Goal: Feedback & Contribution: Submit feedback/report problem

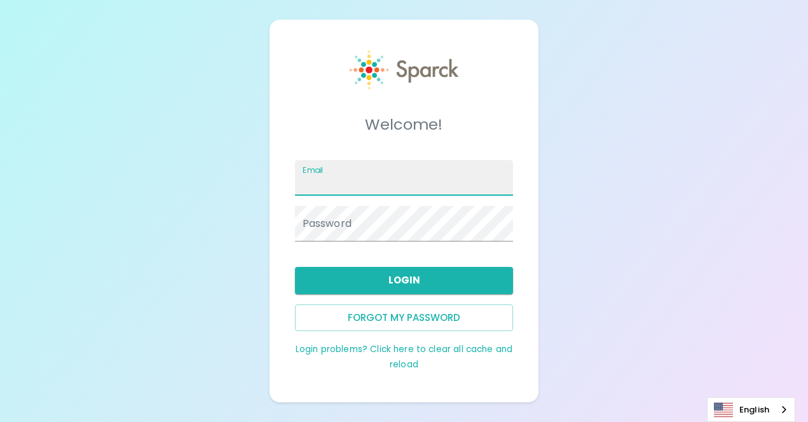
click at [373, 190] on input "Email" at bounding box center [404, 178] width 219 height 36
type input "r"
type input "[PERSON_NAME][EMAIL_ADDRESS][PERSON_NAME][DOMAIN_NAME]"
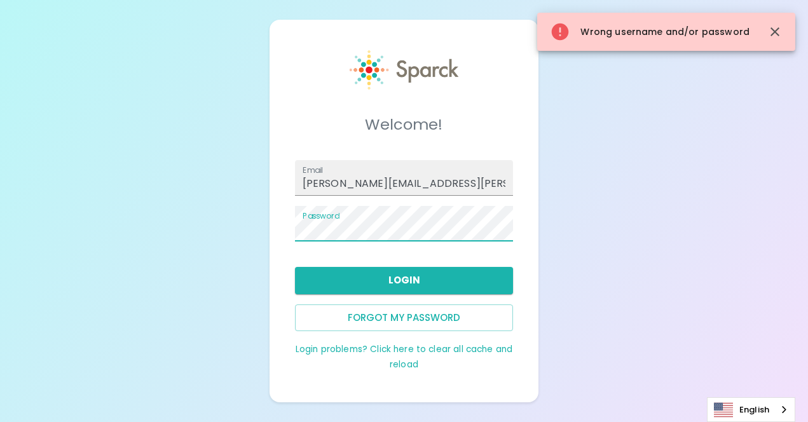
click at [268, 233] on div "Welcome! Email leah.rangel@texastechfcu.org Password Login Forgot my password L…" at bounding box center [404, 211] width 808 height 422
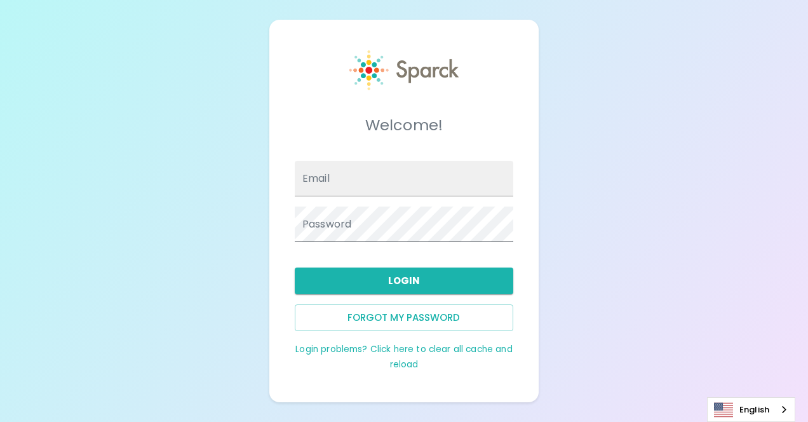
click at [503, 223] on span at bounding box center [506, 224] width 10 height 10
click at [684, 198] on div "Welcome! Email Password Login Forgot my password Login problems? Click here to …" at bounding box center [404, 211] width 808 height 422
click at [363, 187] on input "Email" at bounding box center [404, 179] width 219 height 36
type input "[PERSON_NAME][EMAIL_ADDRESS][PERSON_NAME][DOMAIN_NAME]"
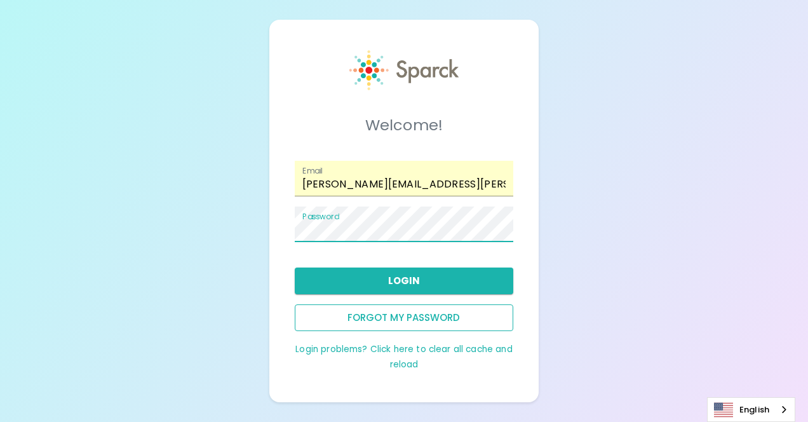
click at [370, 323] on button "Forgot my password" at bounding box center [404, 317] width 219 height 27
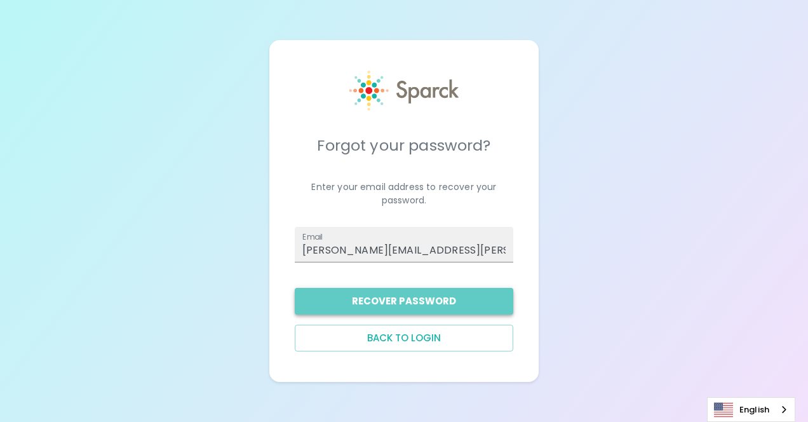
click at [398, 308] on button "Recover Password" at bounding box center [404, 301] width 219 height 27
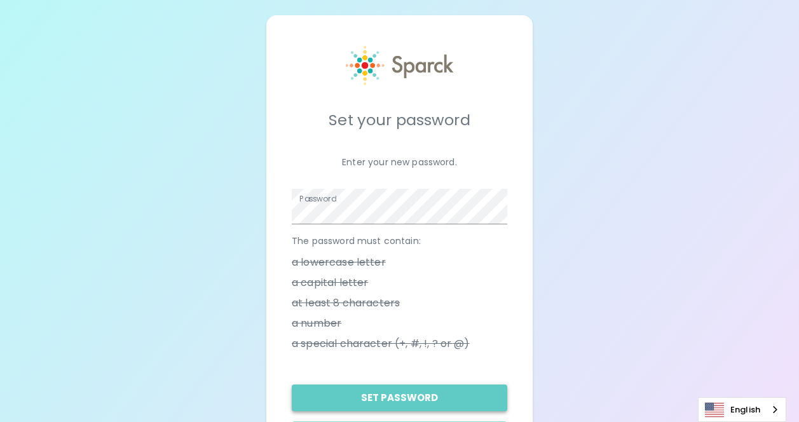
click at [392, 391] on button "Set Password" at bounding box center [399, 397] width 215 height 27
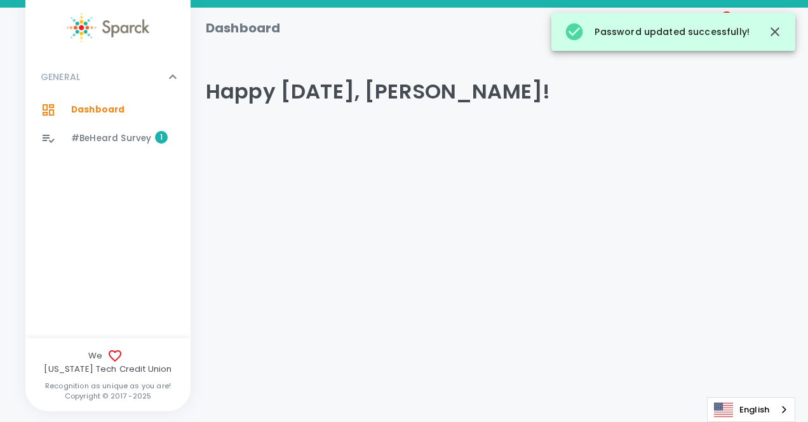
click at [92, 142] on span "#BeHeard Survey" at bounding box center [111, 138] width 80 height 13
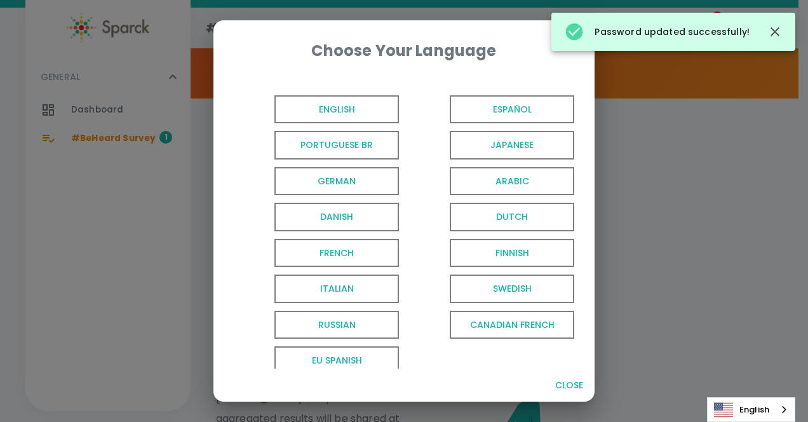
click at [362, 112] on span "English" at bounding box center [337, 109] width 125 height 29
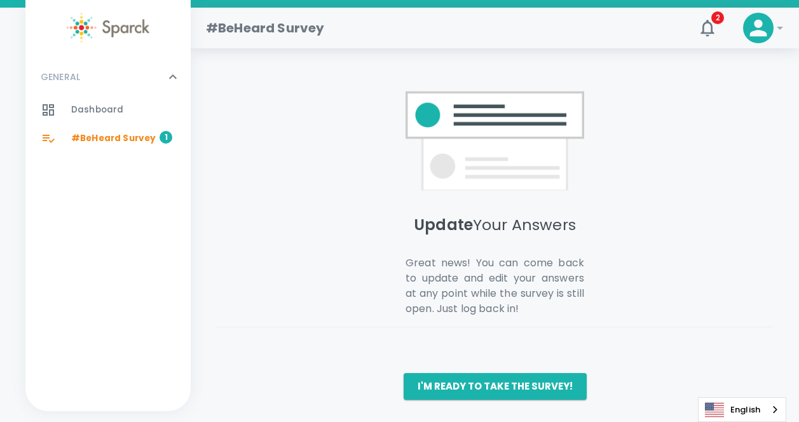
scroll to position [1054, 0]
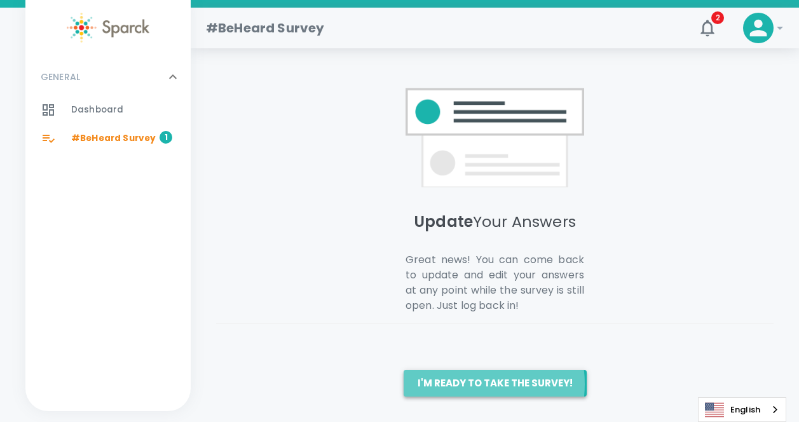
click at [467, 384] on button "I'm ready to take the survey!" at bounding box center [495, 383] width 183 height 27
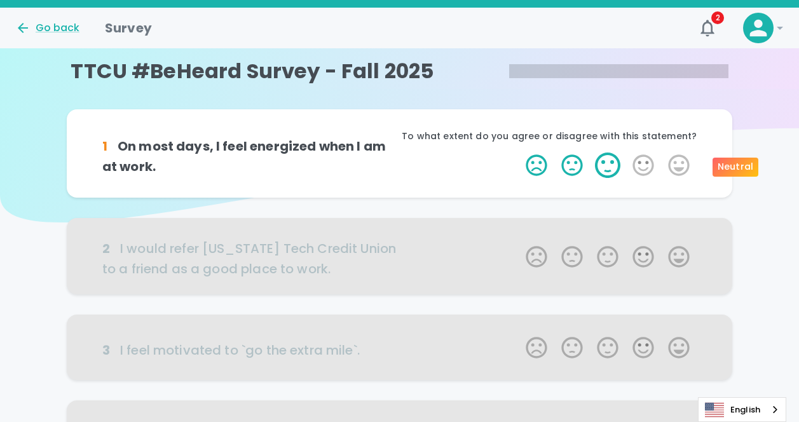
click at [605, 166] on label "3 Stars" at bounding box center [608, 165] width 36 height 25
click at [519, 153] on input "3 Stars" at bounding box center [518, 152] width 1 height 1
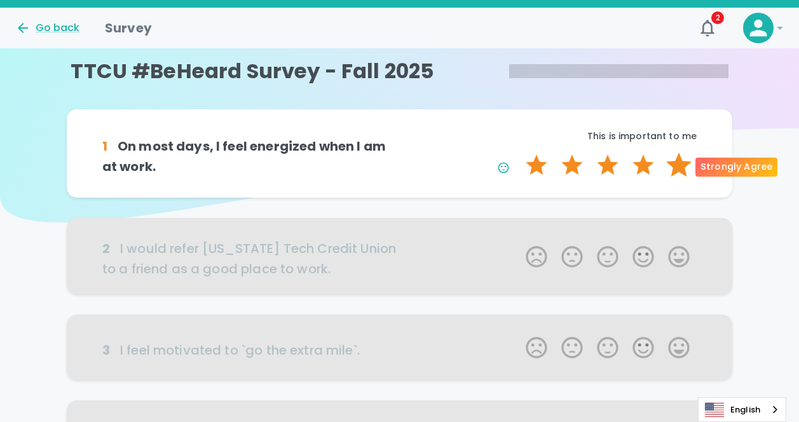
click at [679, 163] on label "5 Stars" at bounding box center [679, 165] width 36 height 25
click at [519, 153] on input "5 Stars" at bounding box center [518, 152] width 1 height 1
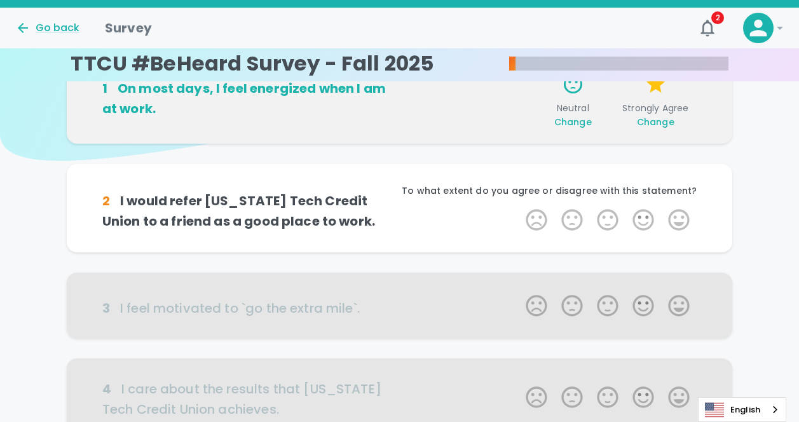
scroll to position [112, 0]
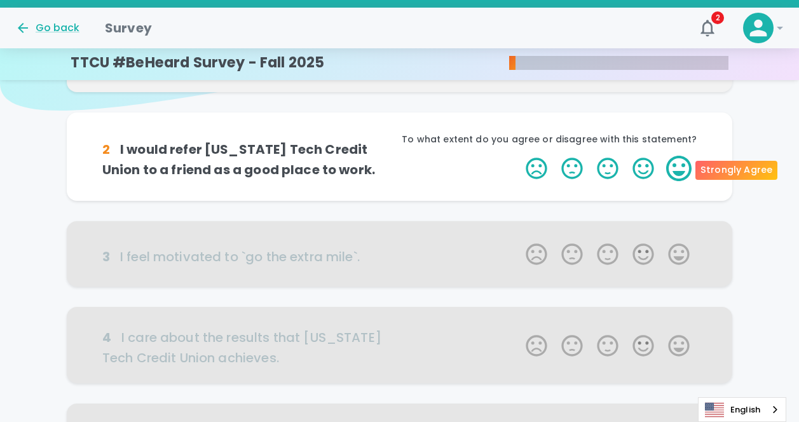
click at [679, 173] on label "5 Stars" at bounding box center [679, 168] width 36 height 25
click at [519, 156] on input "5 Stars" at bounding box center [518, 155] width 1 height 1
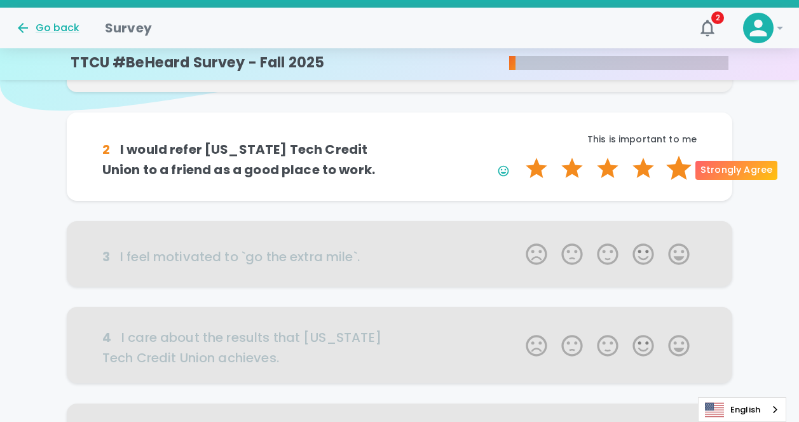
click at [678, 166] on label "5 Stars" at bounding box center [679, 168] width 36 height 25
click at [519, 156] on input "5 Stars" at bounding box center [518, 155] width 1 height 1
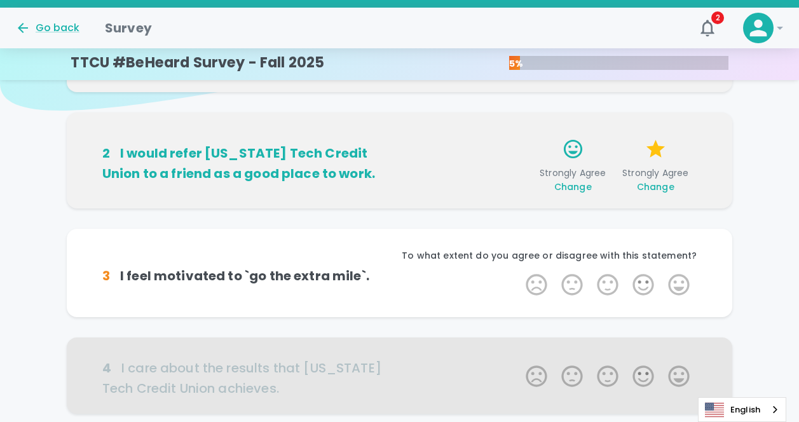
scroll to position [224, 0]
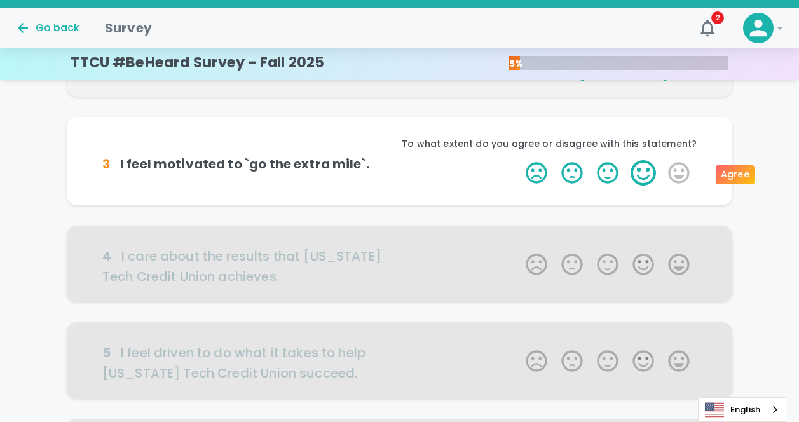
click at [640, 171] on label "4 Stars" at bounding box center [643, 172] width 36 height 25
click at [519, 160] on input "4 Stars" at bounding box center [518, 160] width 1 height 1
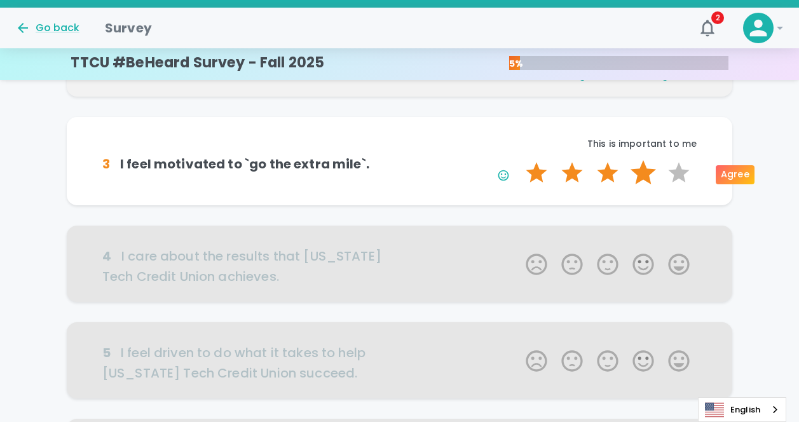
click at [639, 175] on label "4 Stars" at bounding box center [643, 172] width 36 height 25
click at [519, 160] on input "4 Stars" at bounding box center [518, 160] width 1 height 1
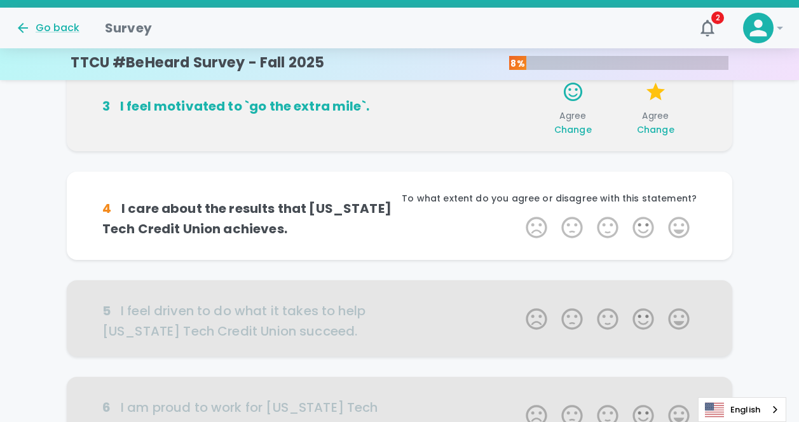
scroll to position [336, 0]
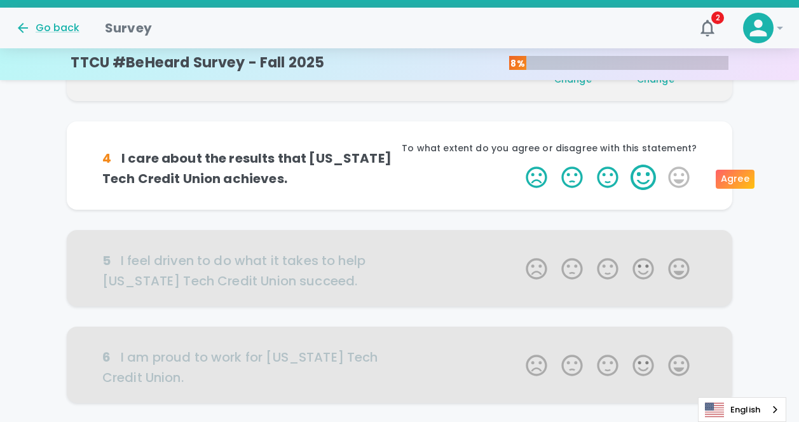
click at [641, 179] on label "4 Stars" at bounding box center [643, 177] width 36 height 25
click at [519, 165] on input "4 Stars" at bounding box center [518, 164] width 1 height 1
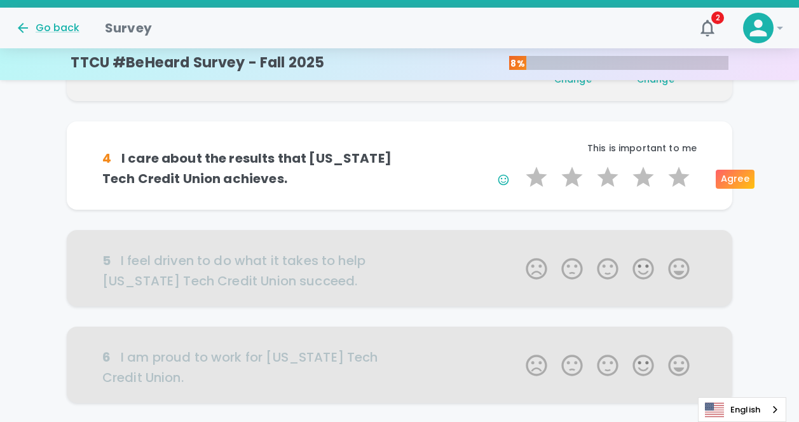
click at [641, 179] on label "4 Stars" at bounding box center [643, 177] width 36 height 25
click at [519, 165] on input "4 Stars" at bounding box center [518, 164] width 1 height 1
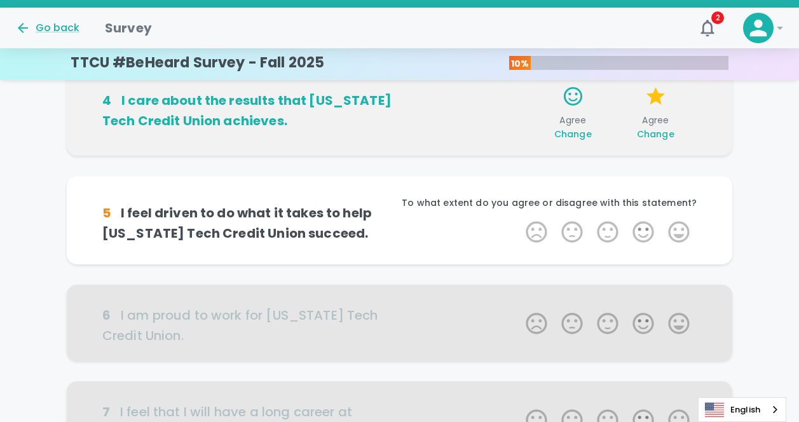
scroll to position [447, 0]
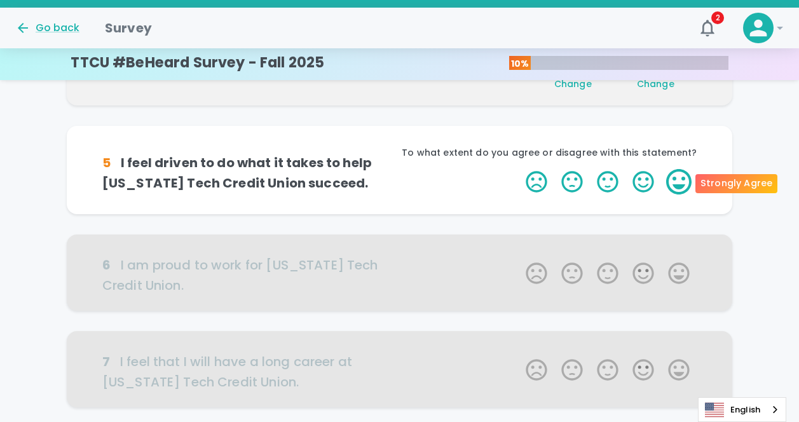
click at [684, 191] on label "5 Stars" at bounding box center [679, 181] width 36 height 25
click at [519, 169] on input "5 Stars" at bounding box center [518, 168] width 1 height 1
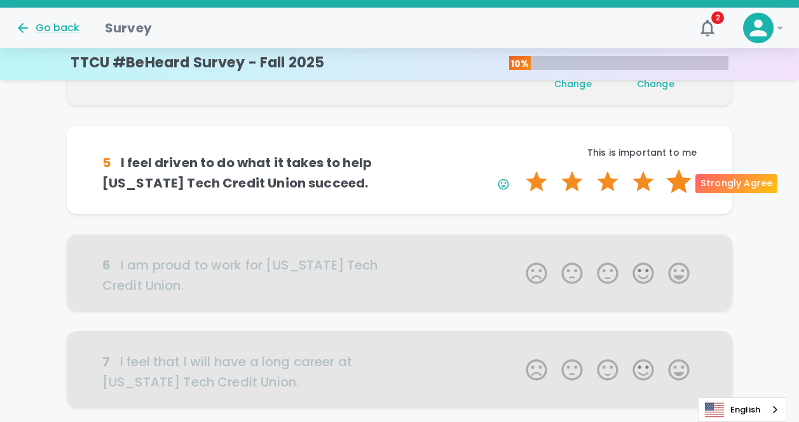
click at [685, 190] on label "5 Stars" at bounding box center [679, 181] width 36 height 25
click at [519, 169] on input "5 Stars" at bounding box center [518, 168] width 1 height 1
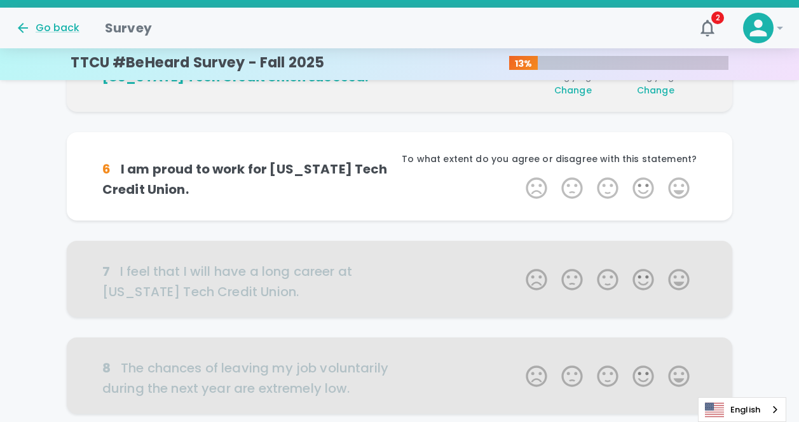
scroll to position [559, 0]
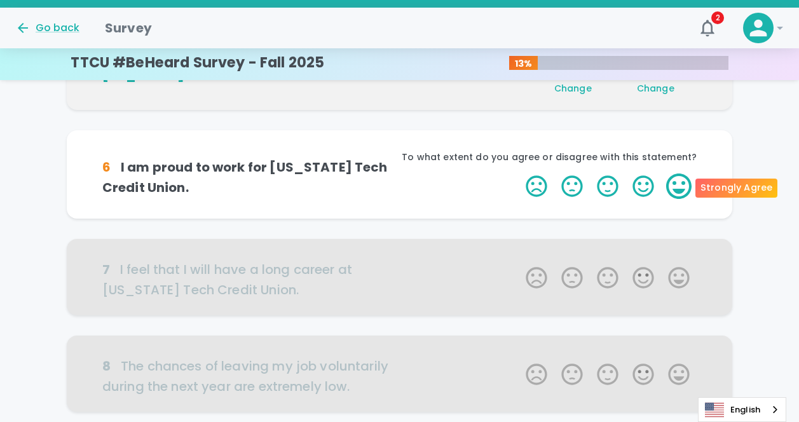
click at [671, 182] on label "5 Stars" at bounding box center [679, 185] width 36 height 25
click at [519, 173] on input "5 Stars" at bounding box center [518, 173] width 1 height 1
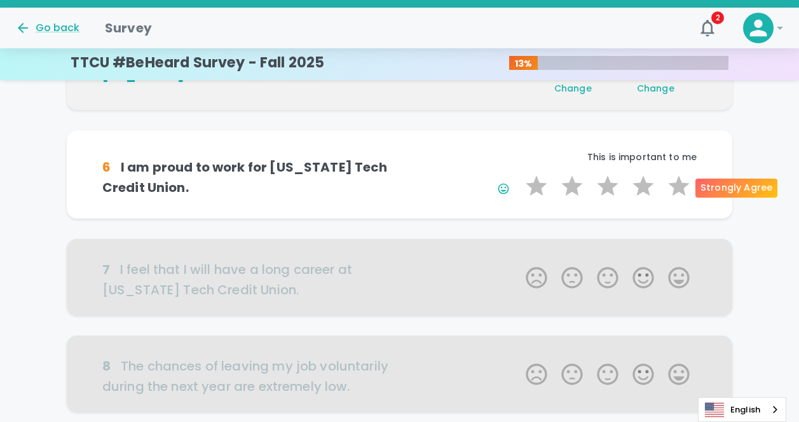
click at [671, 182] on label "5 Stars" at bounding box center [679, 185] width 36 height 25
click at [519, 173] on input "5 Stars" at bounding box center [518, 173] width 1 height 1
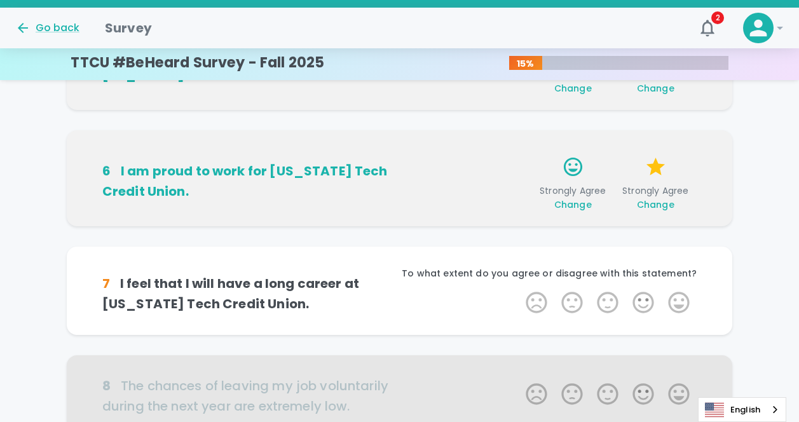
scroll to position [671, 0]
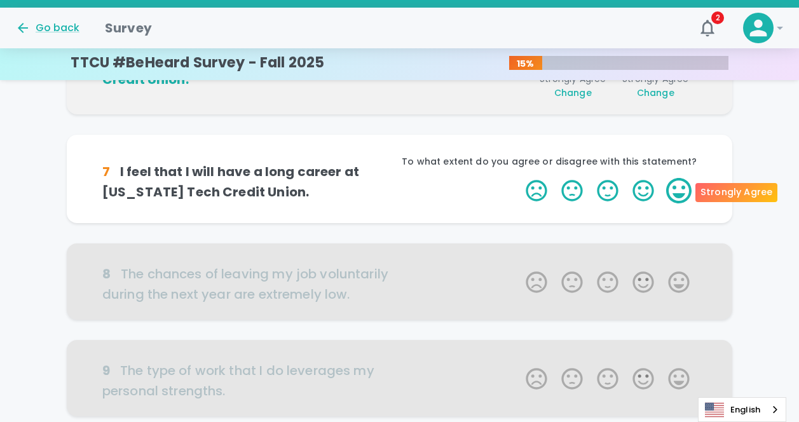
click at [683, 189] on label "5 Stars" at bounding box center [679, 190] width 36 height 25
click at [519, 178] on input "5 Stars" at bounding box center [518, 177] width 1 height 1
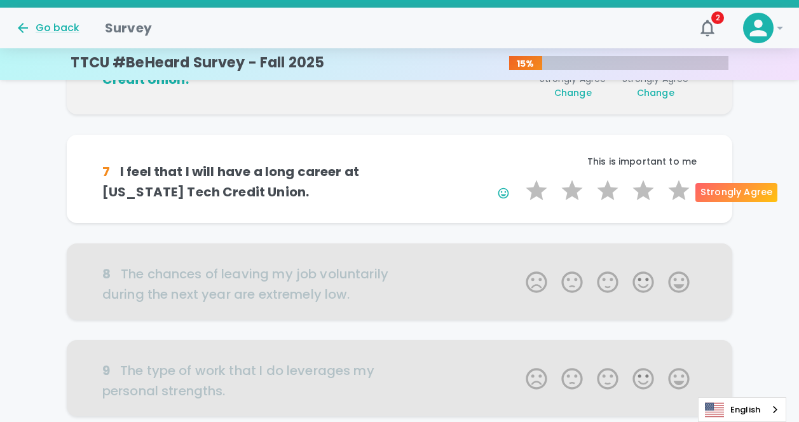
click at [683, 189] on label "5 Stars" at bounding box center [679, 190] width 36 height 25
click at [519, 178] on input "5 Stars" at bounding box center [518, 177] width 1 height 1
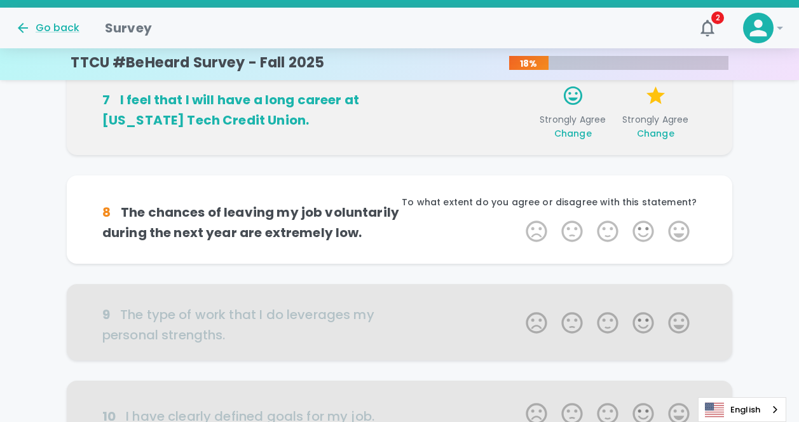
scroll to position [783, 0]
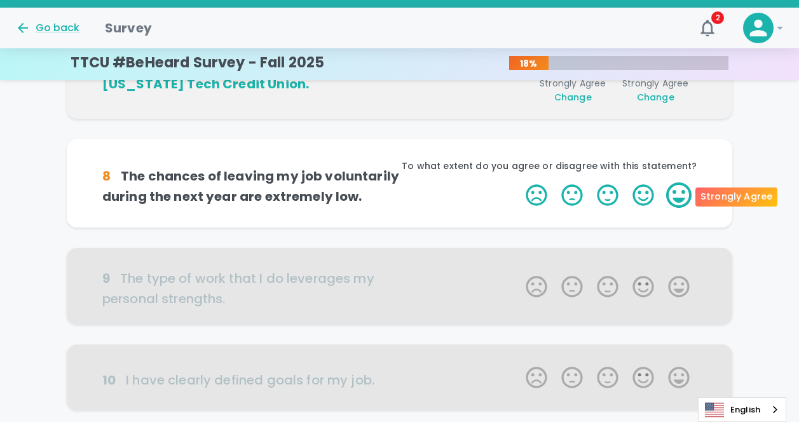
click at [667, 191] on label "5 Stars" at bounding box center [679, 194] width 36 height 25
click at [519, 182] on input "5 Stars" at bounding box center [518, 182] width 1 height 1
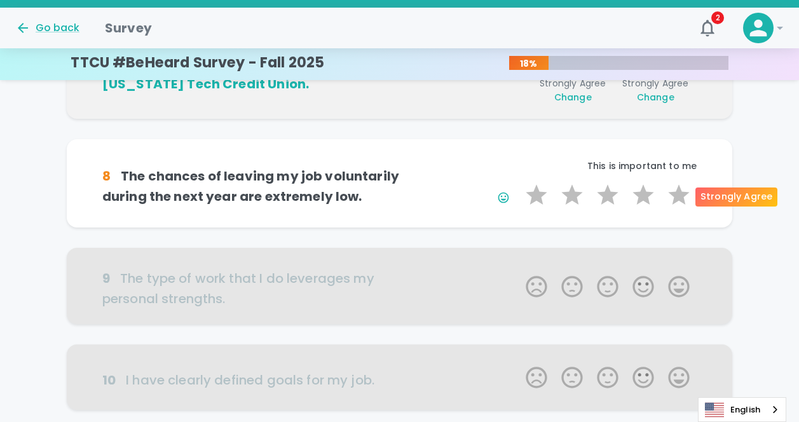
click at [667, 191] on label "5 Stars" at bounding box center [679, 194] width 36 height 25
click at [519, 182] on input "5 Stars" at bounding box center [518, 182] width 1 height 1
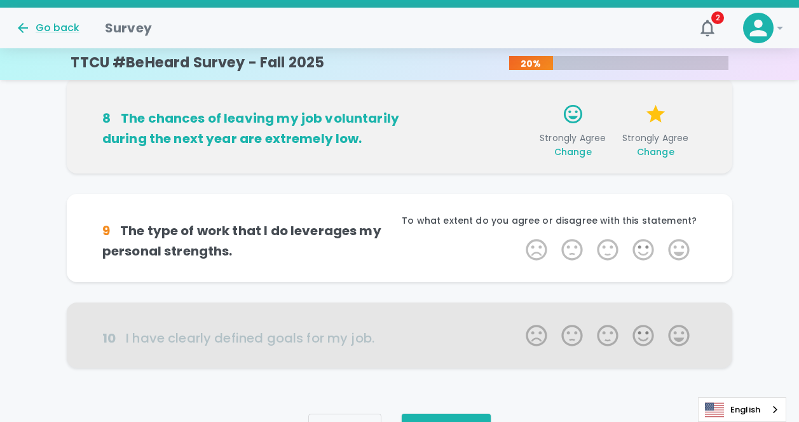
scroll to position [894, 0]
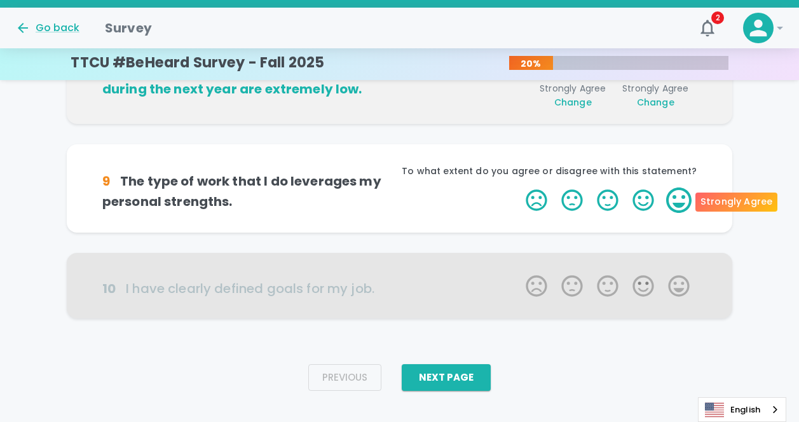
click at [669, 203] on label "5 Stars" at bounding box center [679, 199] width 36 height 25
click at [519, 187] on input "5 Stars" at bounding box center [518, 187] width 1 height 1
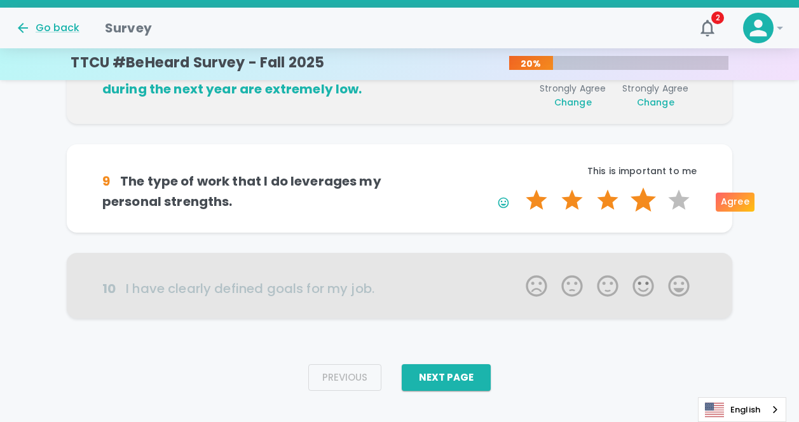
click at [642, 203] on label "4 Stars" at bounding box center [643, 199] width 36 height 25
click at [519, 187] on input "4 Stars" at bounding box center [518, 187] width 1 height 1
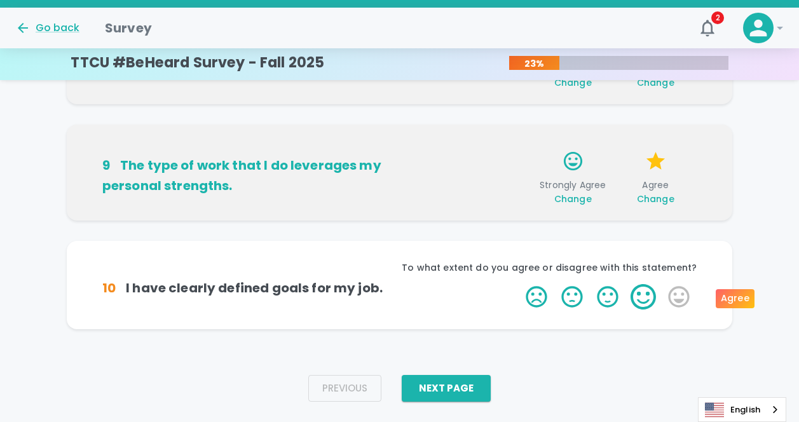
click at [651, 297] on label "4 Stars" at bounding box center [643, 296] width 36 height 25
click at [519, 284] on input "4 Stars" at bounding box center [518, 283] width 1 height 1
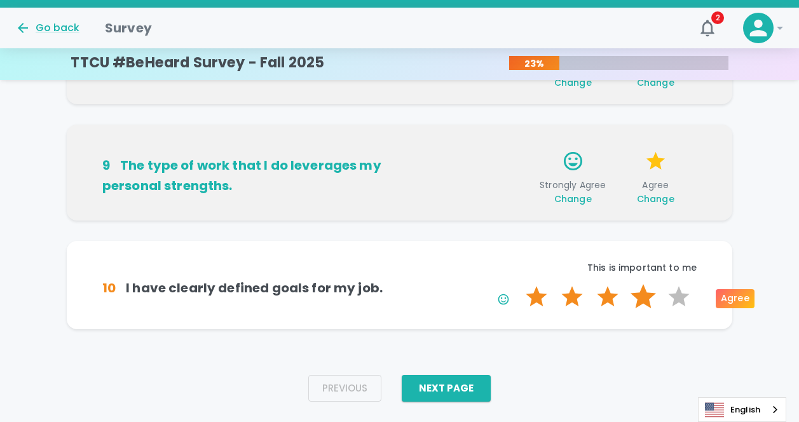
click at [646, 297] on label "4 Stars" at bounding box center [643, 296] width 36 height 25
click at [519, 284] on input "4 Stars" at bounding box center [518, 283] width 1 height 1
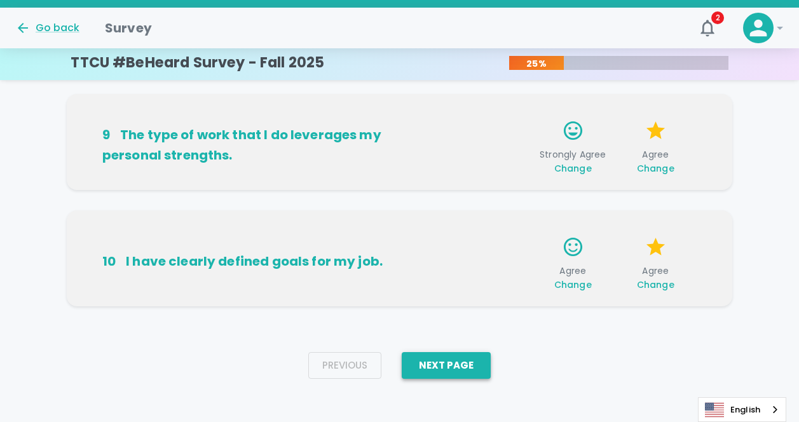
click at [418, 366] on button "Next Page" at bounding box center [446, 365] width 89 height 27
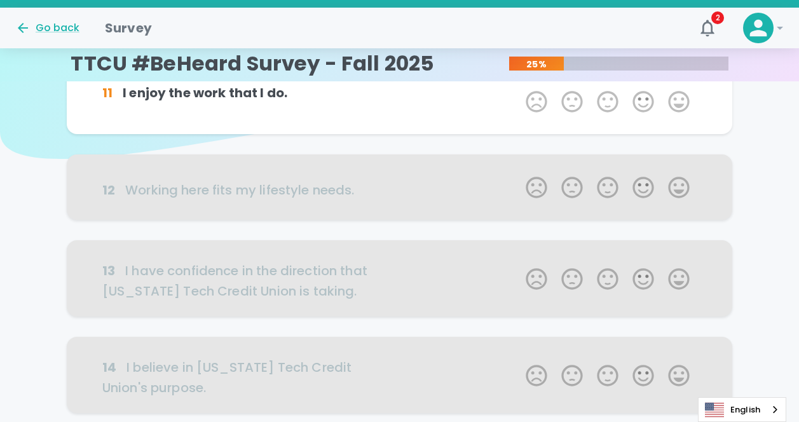
scroll to position [0, 0]
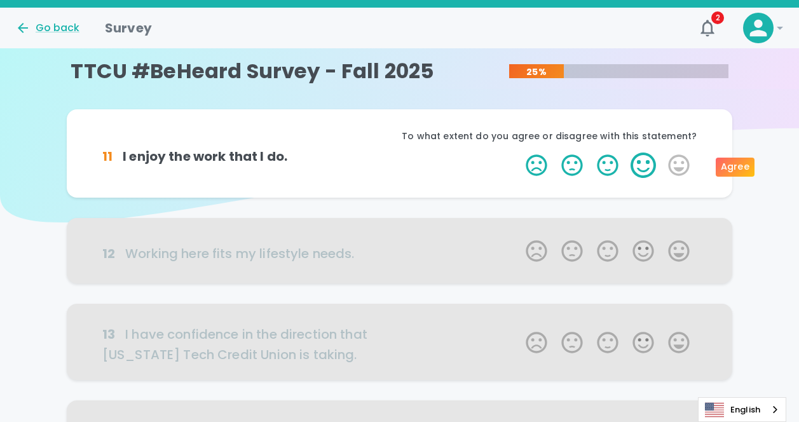
click at [635, 166] on label "4 Stars" at bounding box center [643, 165] width 36 height 25
click at [519, 153] on input "4 Stars" at bounding box center [518, 152] width 1 height 1
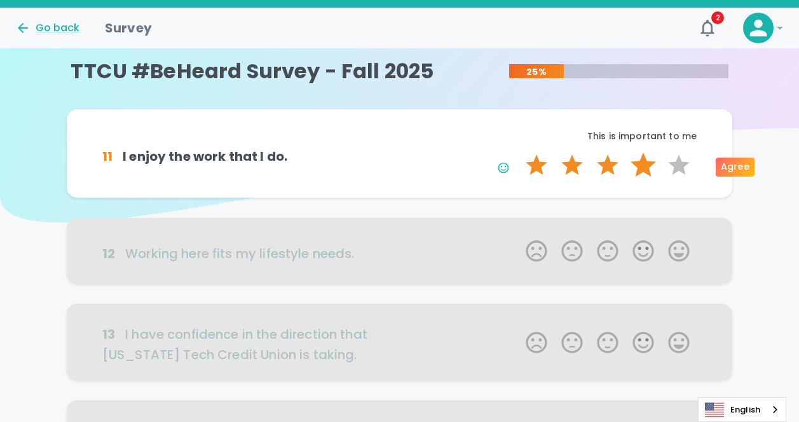
click at [653, 173] on label "4 Stars" at bounding box center [643, 165] width 36 height 25
click at [519, 153] on input "4 Stars" at bounding box center [518, 152] width 1 height 1
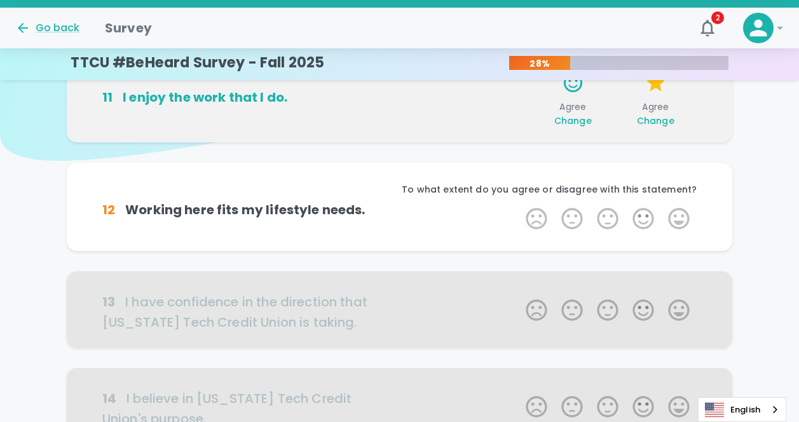
scroll to position [112, 0]
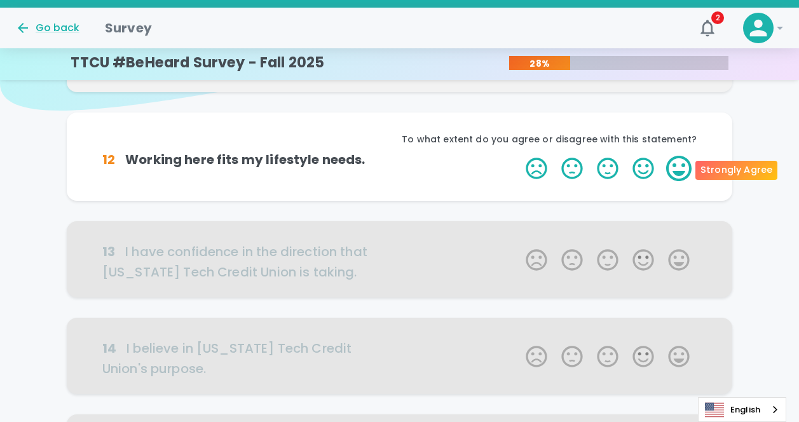
click at [667, 170] on label "5 Stars" at bounding box center [679, 168] width 36 height 25
click at [519, 156] on input "5 Stars" at bounding box center [518, 155] width 1 height 1
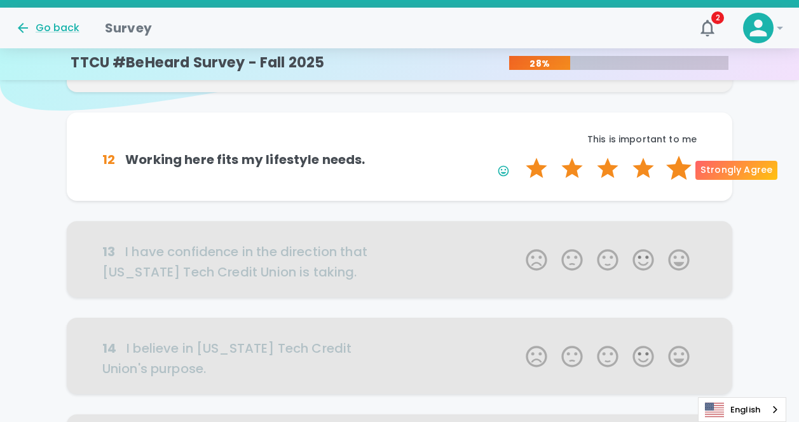
click at [671, 170] on label "5 Stars" at bounding box center [679, 168] width 36 height 25
click at [519, 156] on input "5 Stars" at bounding box center [518, 155] width 1 height 1
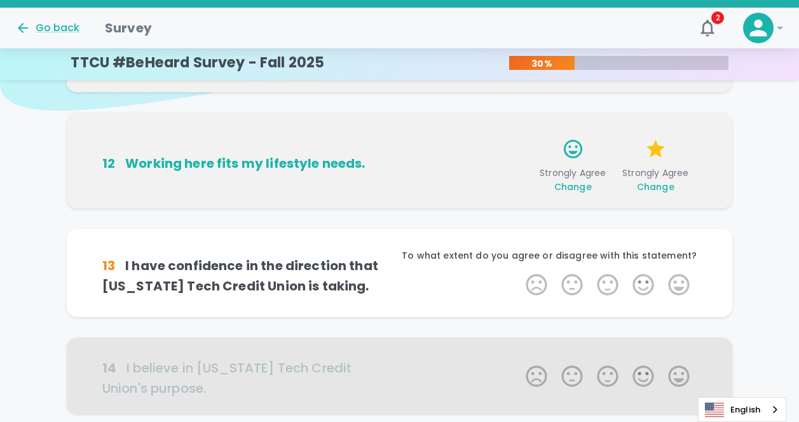
scroll to position [224, 0]
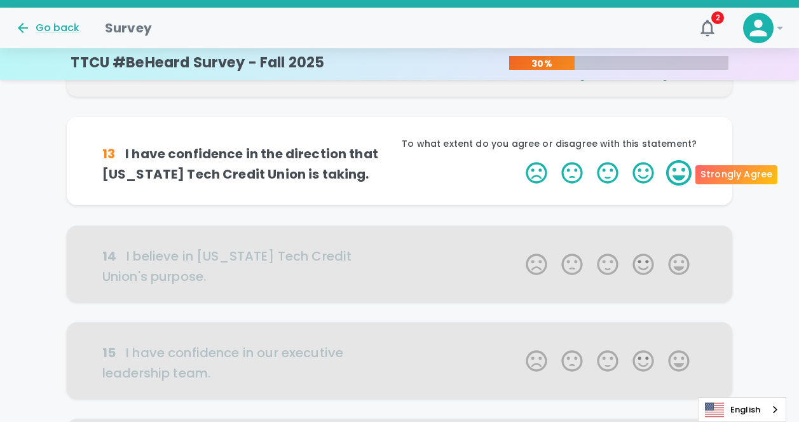
click at [677, 172] on label "5 Stars" at bounding box center [679, 172] width 36 height 25
click at [519, 160] on input "5 Stars" at bounding box center [518, 160] width 1 height 1
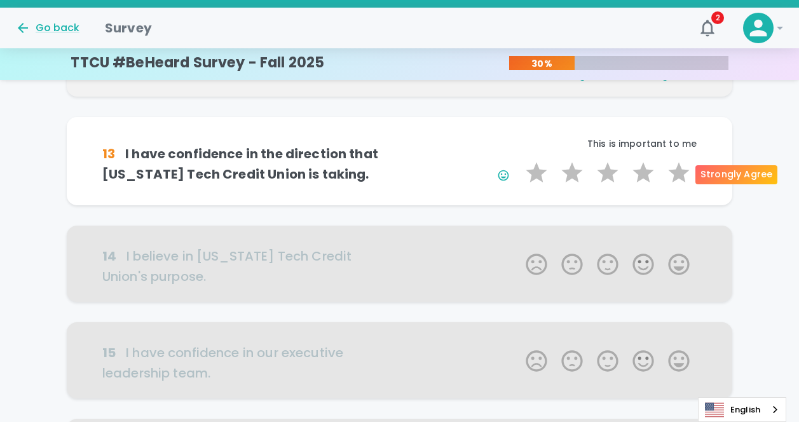
click at [677, 172] on label "5 Stars" at bounding box center [679, 172] width 36 height 25
click at [519, 160] on input "5 Stars" at bounding box center [518, 160] width 1 height 1
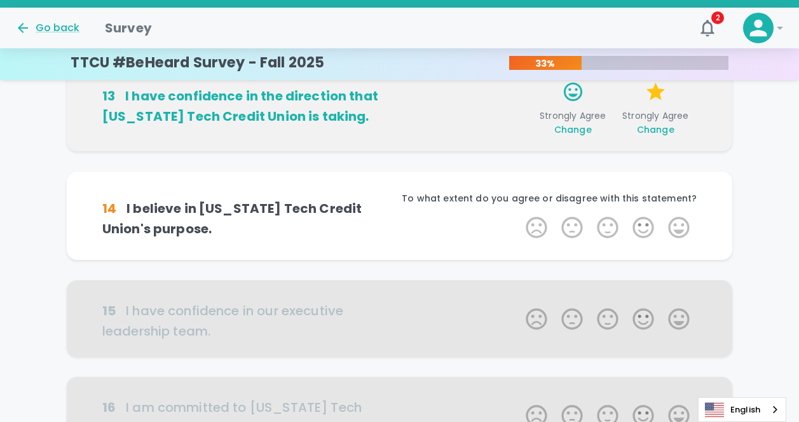
scroll to position [336, 0]
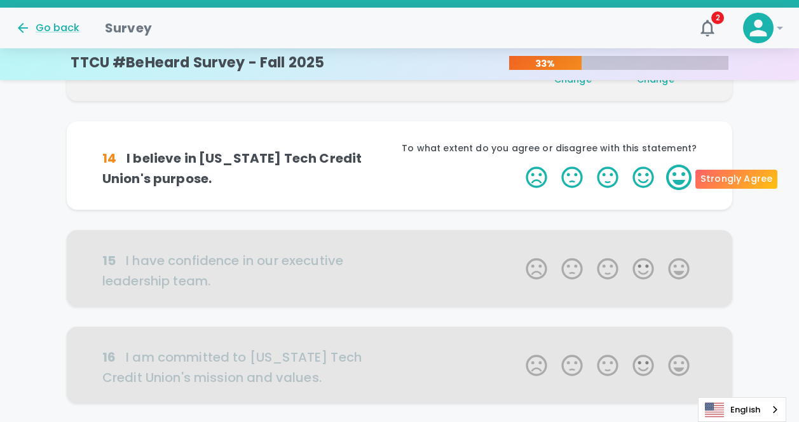
click at [669, 181] on label "5 Stars" at bounding box center [679, 177] width 36 height 25
click at [519, 165] on input "5 Stars" at bounding box center [518, 164] width 1 height 1
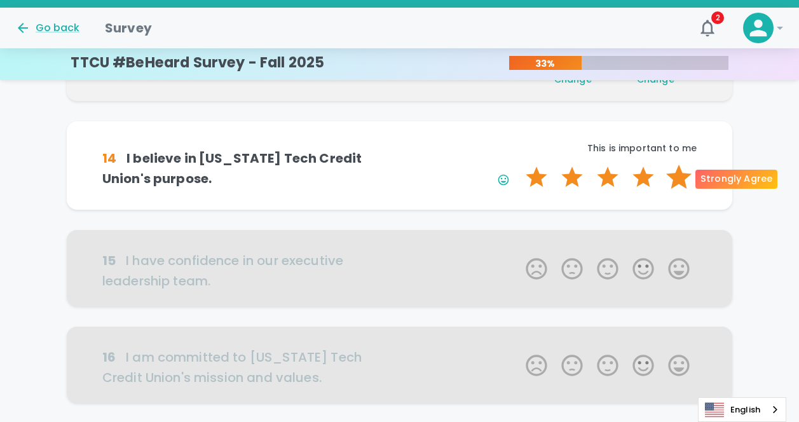
click at [669, 181] on label "5 Stars" at bounding box center [679, 177] width 36 height 25
click at [519, 165] on input "5 Stars" at bounding box center [518, 164] width 1 height 1
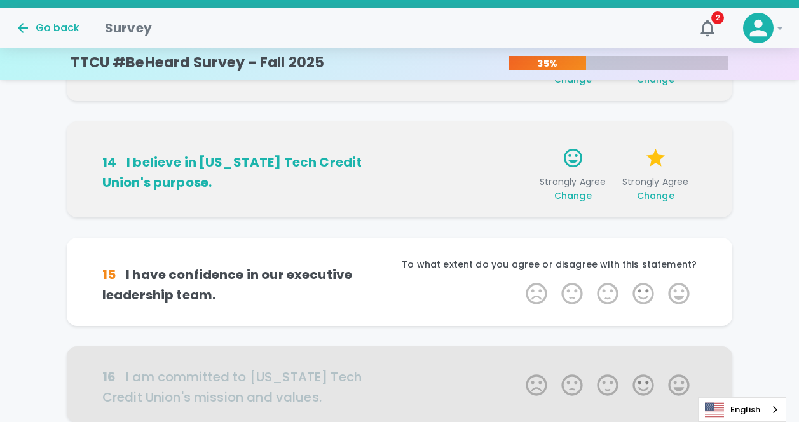
scroll to position [447, 0]
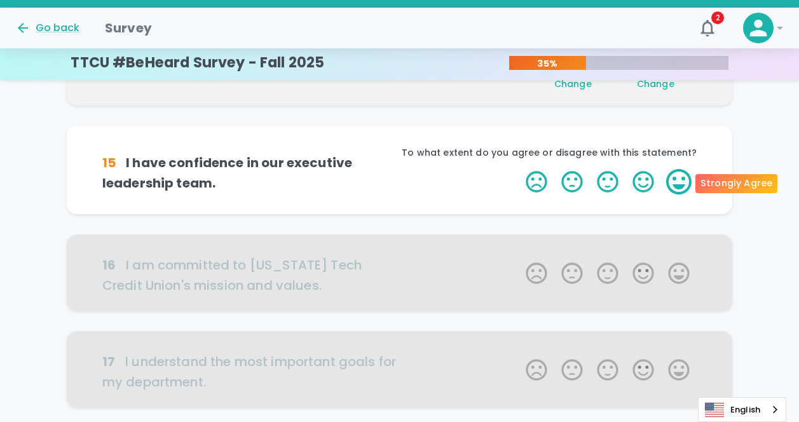
click at [689, 175] on label "5 Stars" at bounding box center [679, 181] width 36 height 25
click at [519, 169] on input "5 Stars" at bounding box center [518, 168] width 1 height 1
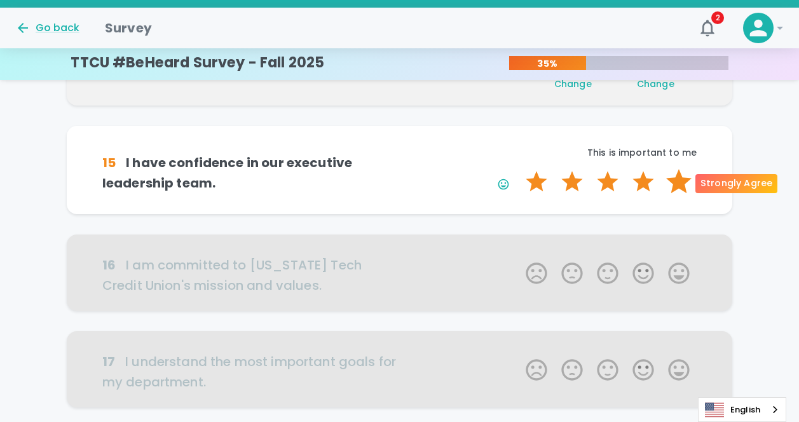
click at [680, 177] on label "5 Stars" at bounding box center [679, 181] width 36 height 25
click at [519, 169] on input "5 Stars" at bounding box center [518, 168] width 1 height 1
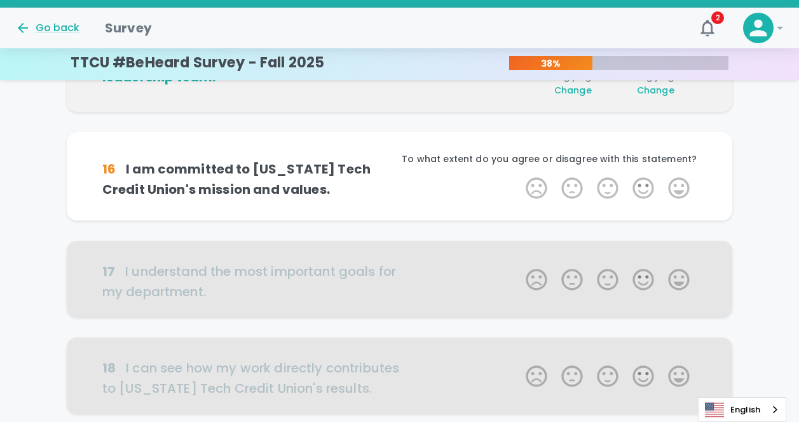
scroll to position [559, 0]
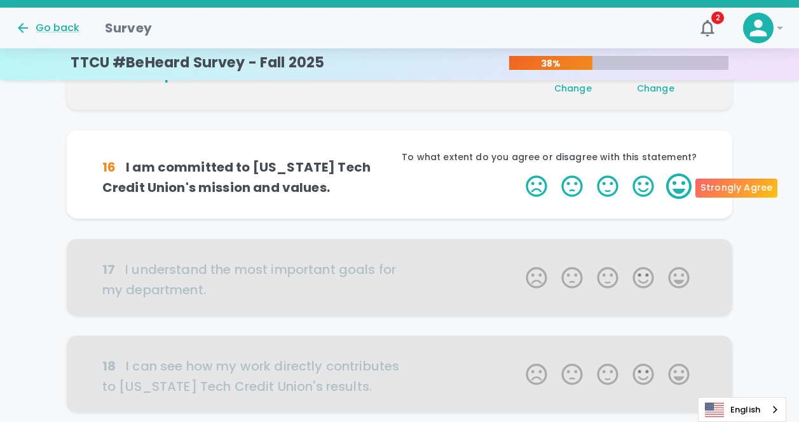
click at [681, 184] on label "5 Stars" at bounding box center [679, 185] width 36 height 25
click at [519, 173] on input "5 Stars" at bounding box center [518, 173] width 1 height 1
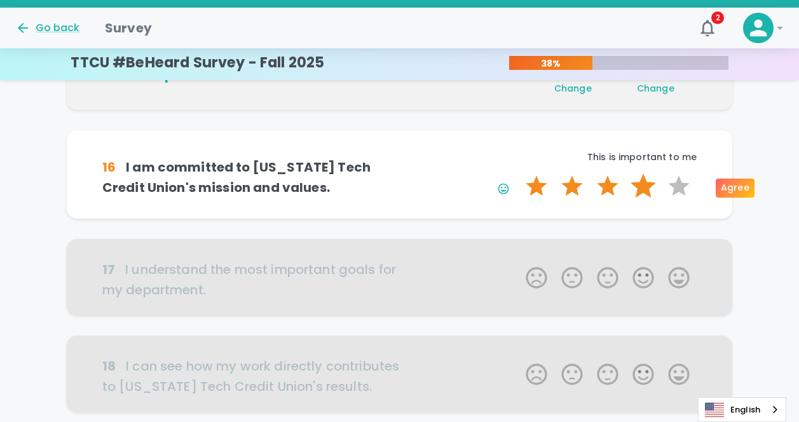
click at [636, 187] on label "4 Stars" at bounding box center [643, 185] width 36 height 25
click at [519, 173] on input "4 Stars" at bounding box center [518, 173] width 1 height 1
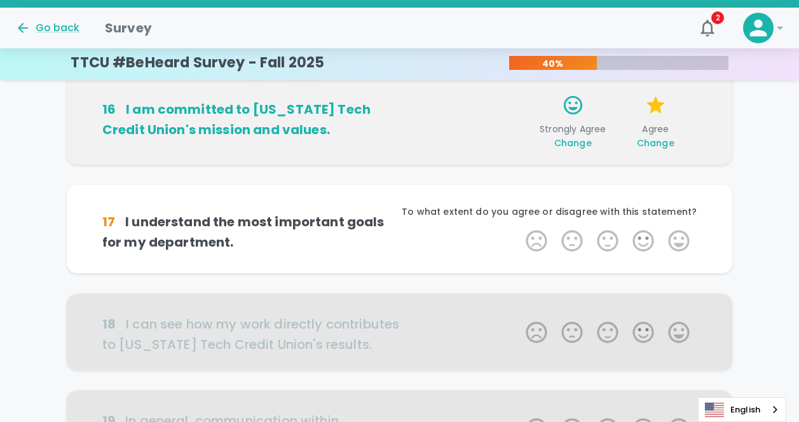
scroll to position [671, 0]
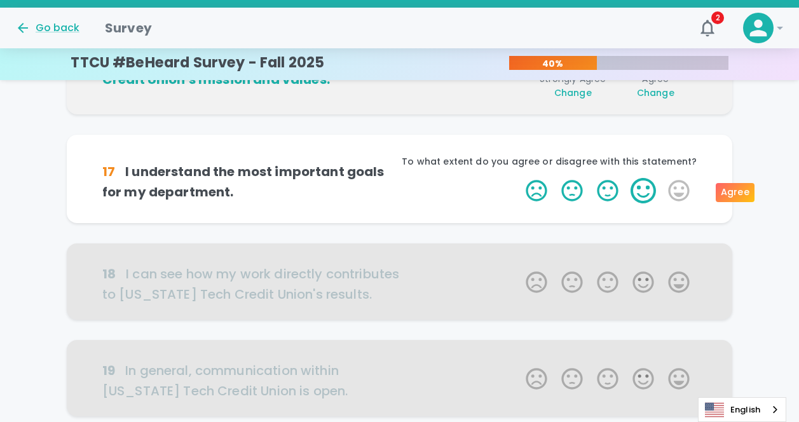
click at [644, 194] on label "4 Stars" at bounding box center [643, 190] width 36 height 25
click at [519, 178] on input "4 Stars" at bounding box center [518, 177] width 1 height 1
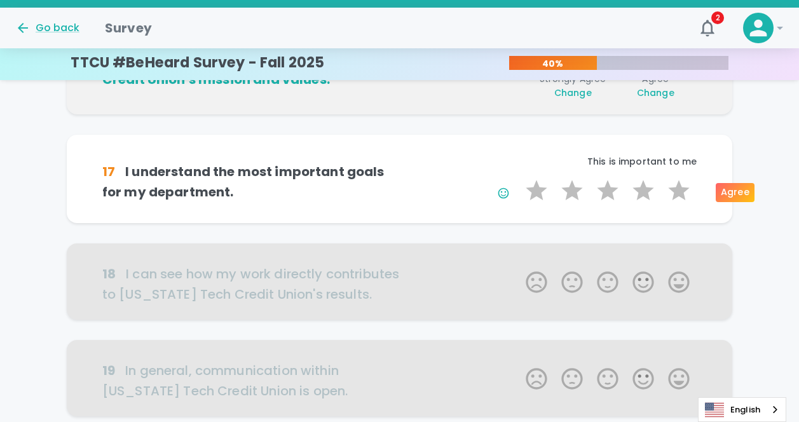
click at [644, 194] on label "4 Stars" at bounding box center [643, 190] width 36 height 25
click at [519, 178] on input "4 Stars" at bounding box center [518, 177] width 1 height 1
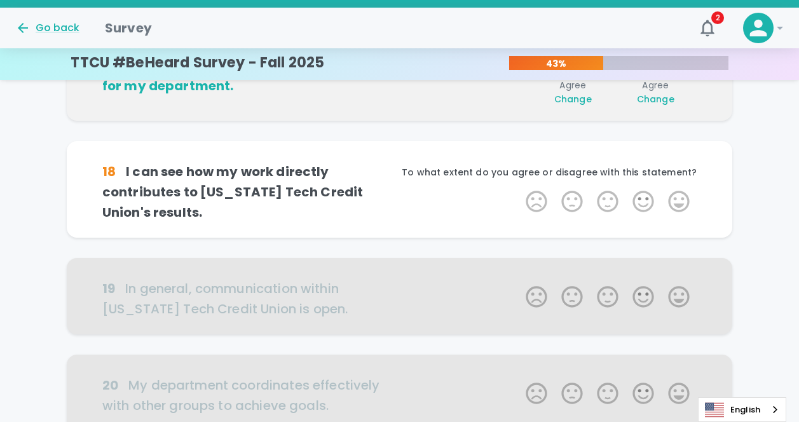
scroll to position [783, 0]
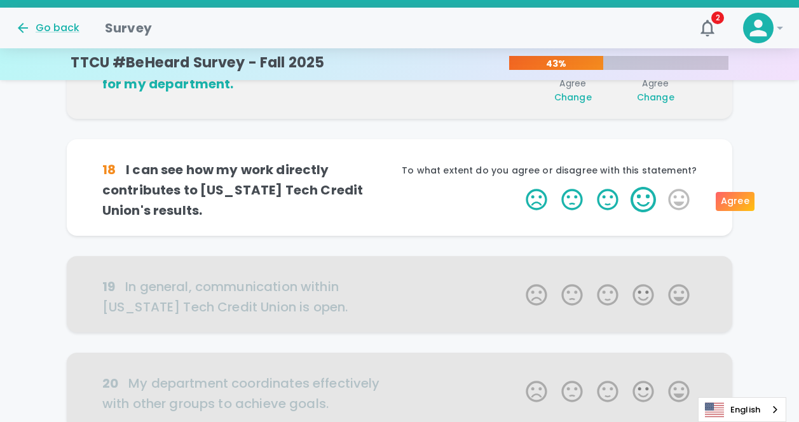
click at [644, 205] on label "4 Stars" at bounding box center [643, 199] width 36 height 25
click at [519, 187] on input "4 Stars" at bounding box center [518, 186] width 1 height 1
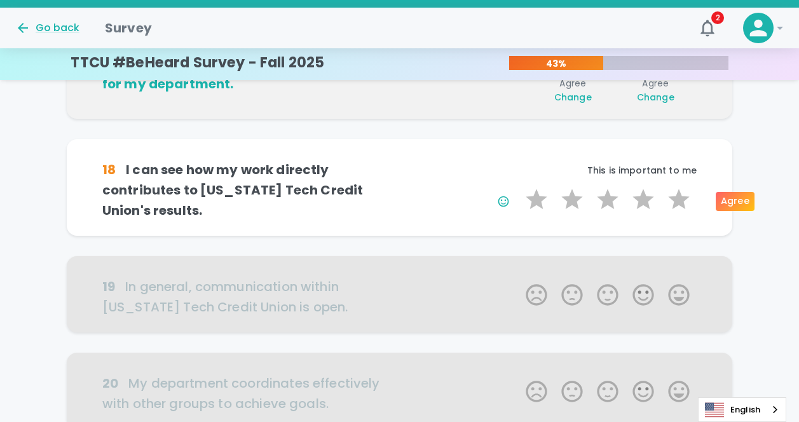
click at [644, 205] on label "4 Stars" at bounding box center [643, 199] width 36 height 25
click at [519, 187] on input "4 Stars" at bounding box center [518, 186] width 1 height 1
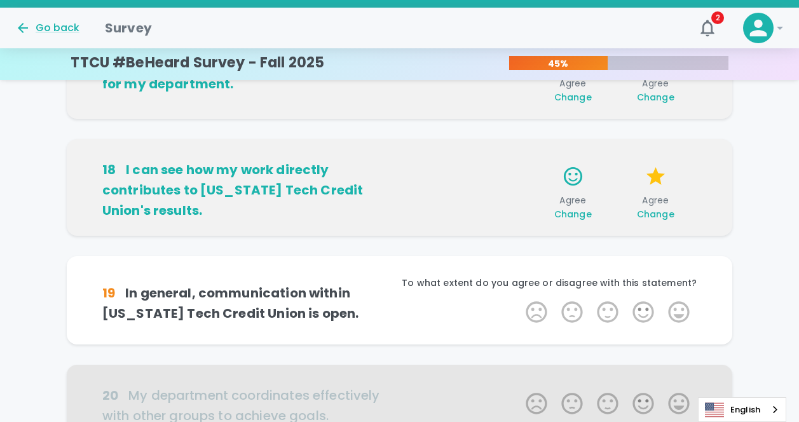
scroll to position [895, 0]
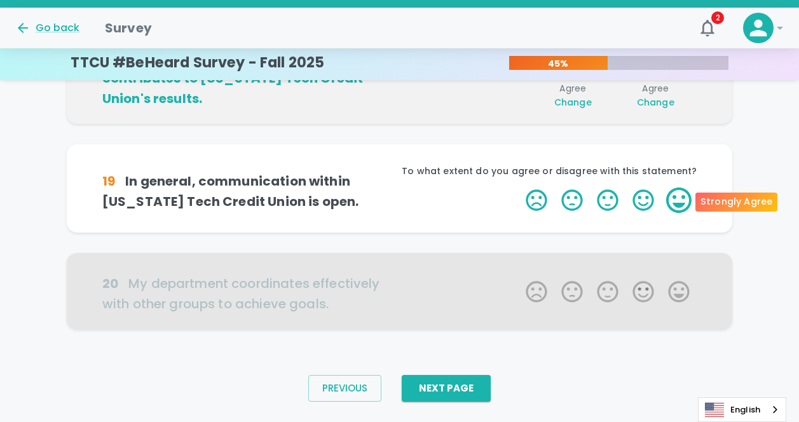
click at [671, 201] on label "5 Stars" at bounding box center [679, 199] width 36 height 25
click at [519, 187] on input "5 Stars" at bounding box center [518, 187] width 1 height 1
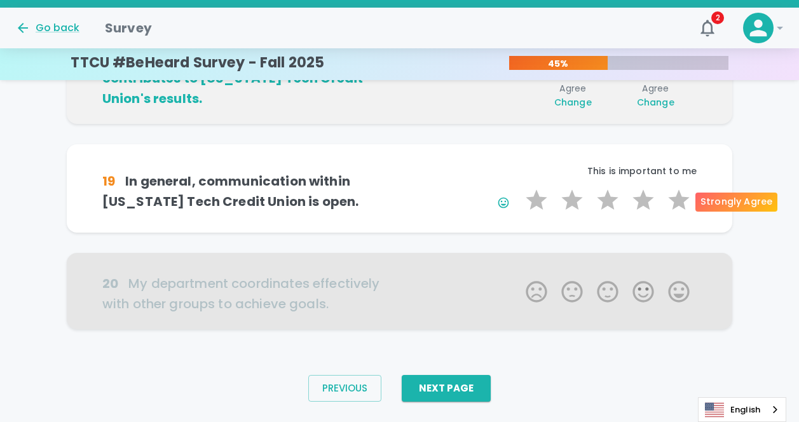
click at [671, 201] on label "5 Stars" at bounding box center [679, 199] width 36 height 25
click at [519, 187] on input "5 Stars" at bounding box center [518, 187] width 1 height 1
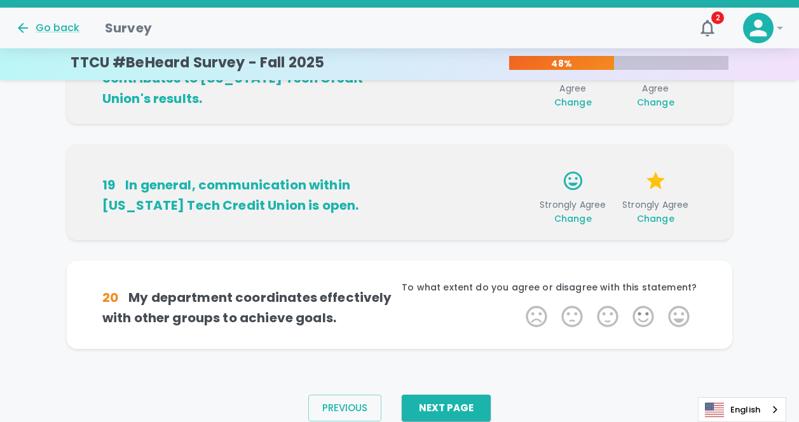
scroll to position [925, 0]
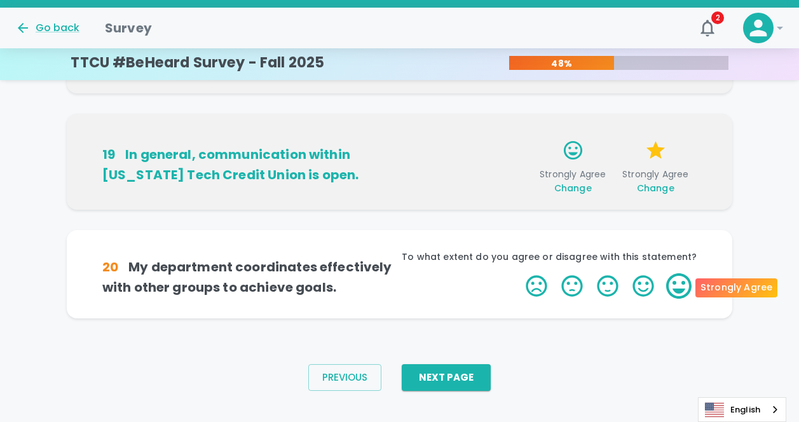
click at [668, 289] on label "5 Stars" at bounding box center [679, 285] width 36 height 25
click at [519, 273] on input "5 Stars" at bounding box center [518, 273] width 1 height 1
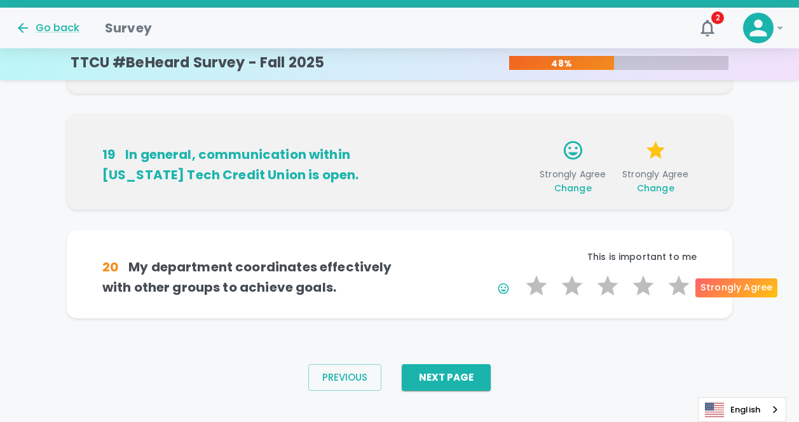
click at [668, 289] on label "5 Stars" at bounding box center [679, 285] width 36 height 25
click at [519, 273] on input "5 Stars" at bounding box center [518, 273] width 1 height 1
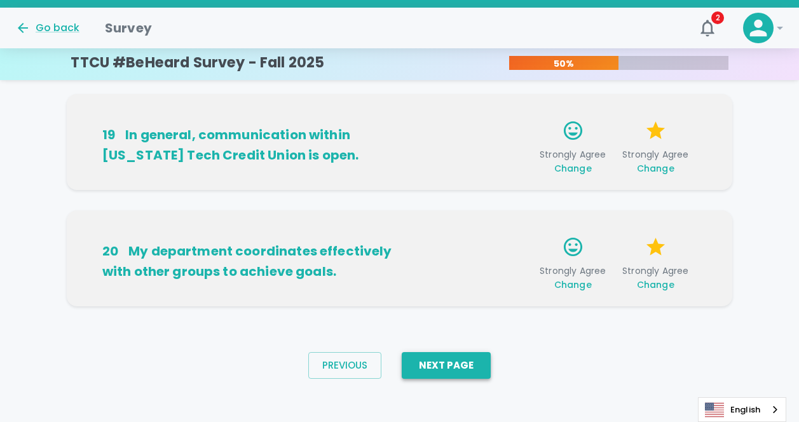
click at [459, 369] on button "Next Page" at bounding box center [446, 365] width 89 height 27
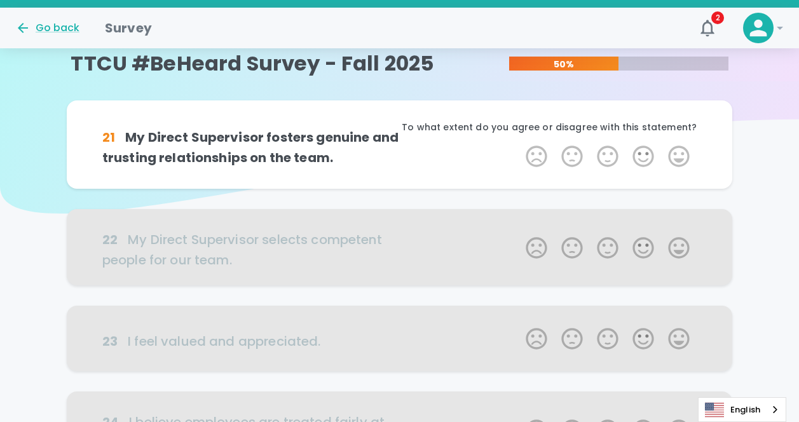
scroll to position [0, 0]
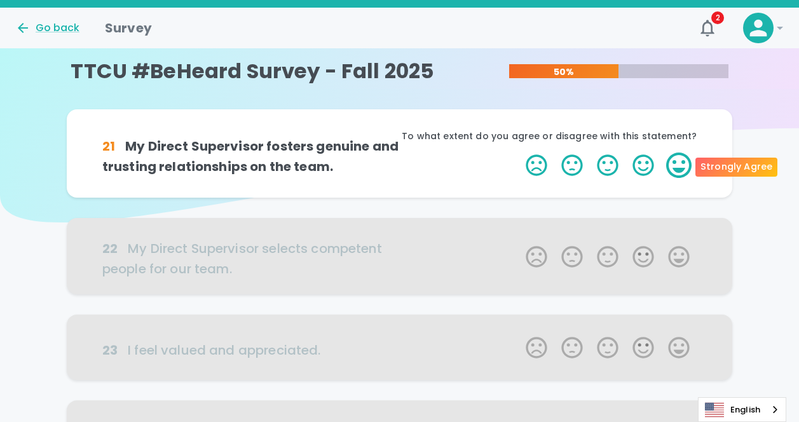
click at [681, 163] on label "5 Stars" at bounding box center [679, 165] width 36 height 25
click at [519, 153] on input "5 Stars" at bounding box center [518, 152] width 1 height 1
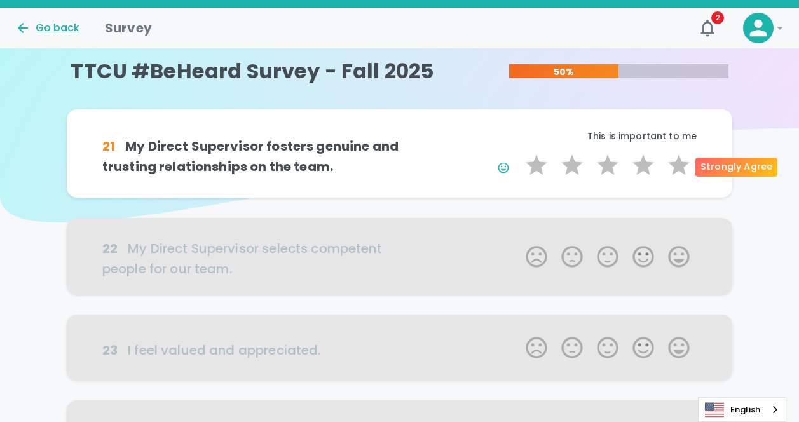
click at [681, 163] on label "5 Stars" at bounding box center [679, 165] width 36 height 25
click at [519, 153] on input "5 Stars" at bounding box center [518, 152] width 1 height 1
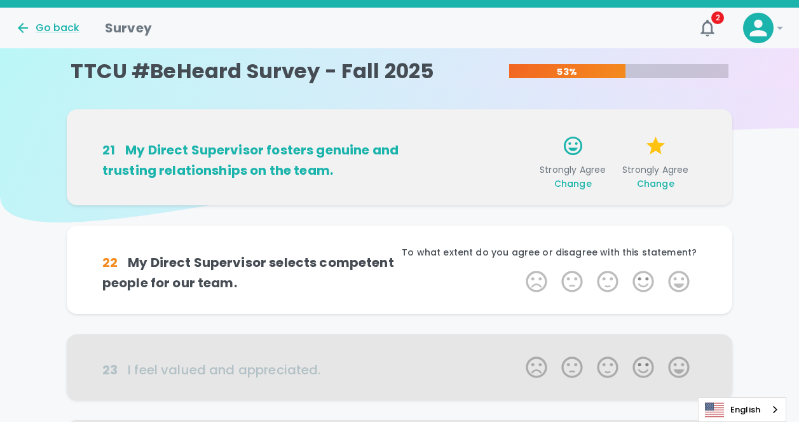
scroll to position [112, 0]
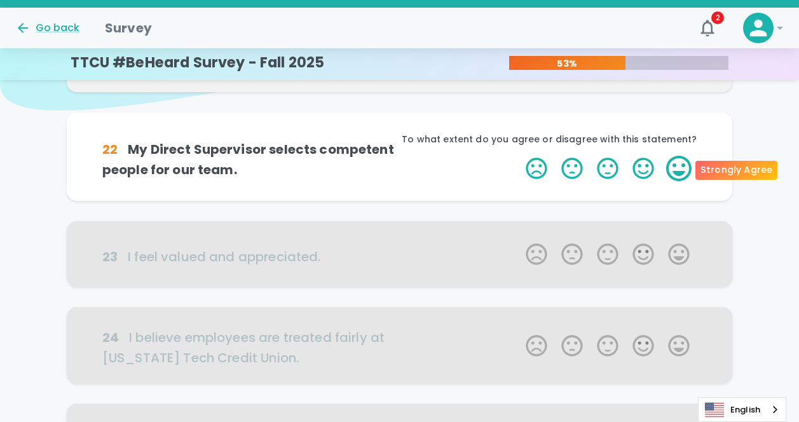
click at [672, 166] on label "5 Stars" at bounding box center [679, 168] width 36 height 25
click at [519, 156] on input "5 Stars" at bounding box center [518, 155] width 1 height 1
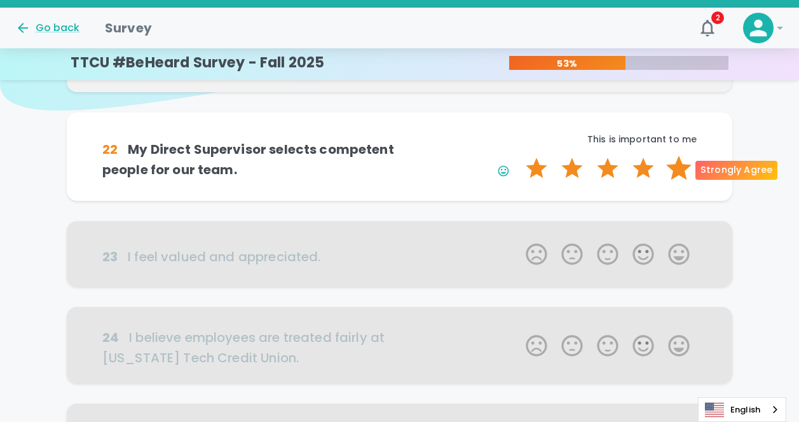
click at [672, 166] on label "5 Stars" at bounding box center [679, 168] width 36 height 25
click at [519, 156] on input "5 Stars" at bounding box center [518, 155] width 1 height 1
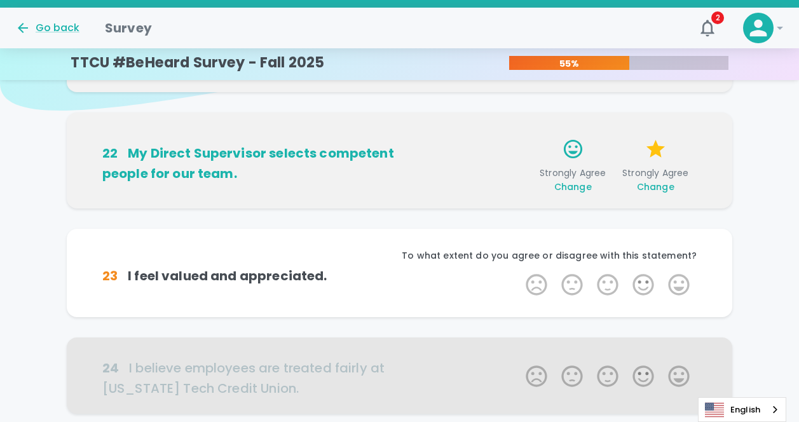
scroll to position [224, 0]
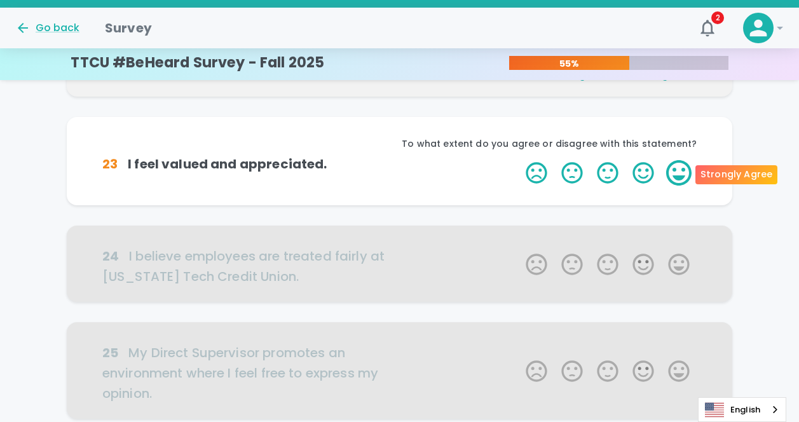
click at [686, 170] on label "5 Stars" at bounding box center [679, 172] width 36 height 25
click at [519, 160] on input "5 Stars" at bounding box center [518, 160] width 1 height 1
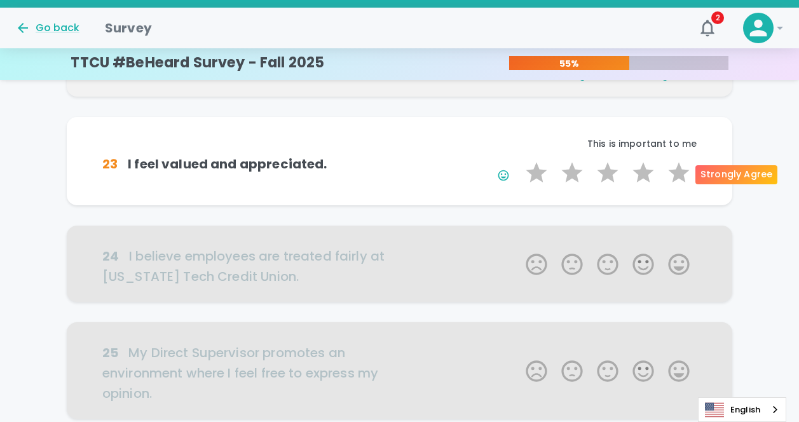
click at [686, 170] on label "5 Stars" at bounding box center [679, 172] width 36 height 25
click at [519, 160] on input "5 Stars" at bounding box center [518, 160] width 1 height 1
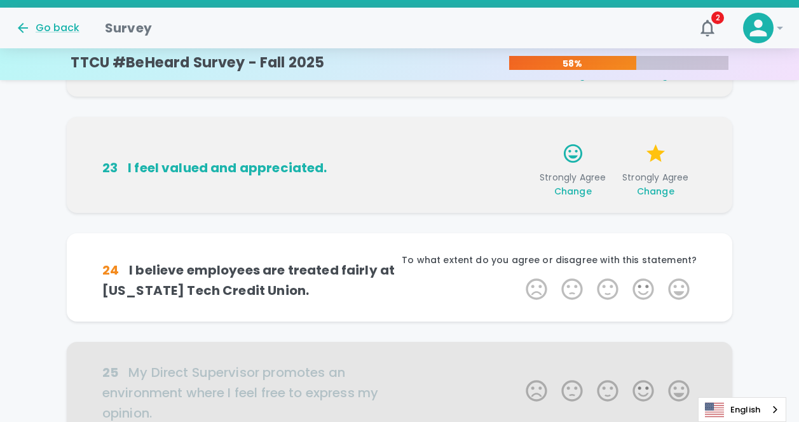
scroll to position [336, 0]
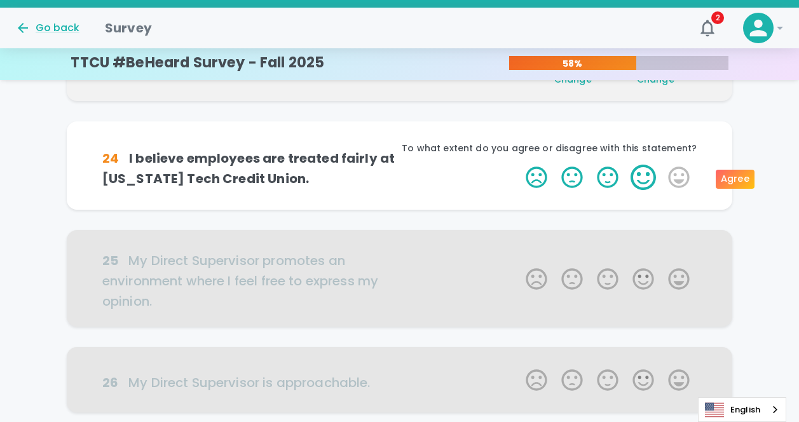
click at [648, 175] on label "4 Stars" at bounding box center [643, 177] width 36 height 25
click at [519, 165] on input "4 Stars" at bounding box center [518, 164] width 1 height 1
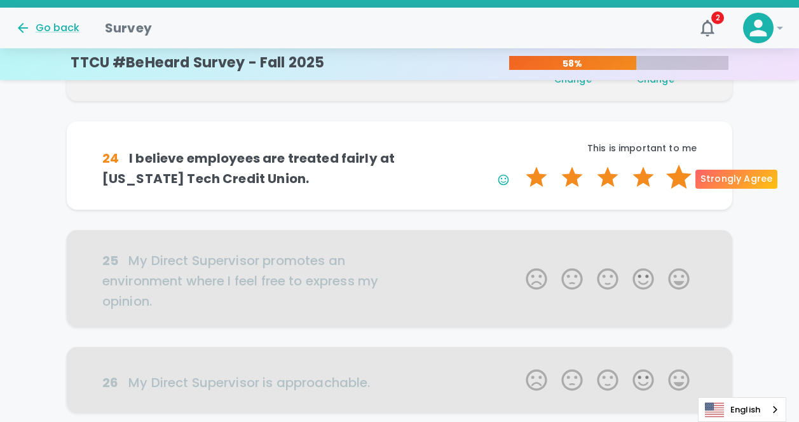
click at [667, 177] on label "5 Stars" at bounding box center [679, 177] width 36 height 25
click at [519, 165] on input "5 Stars" at bounding box center [518, 164] width 1 height 1
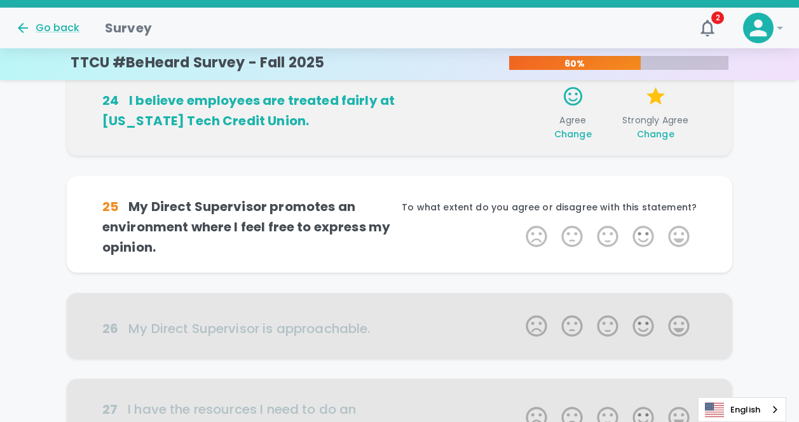
scroll to position [447, 0]
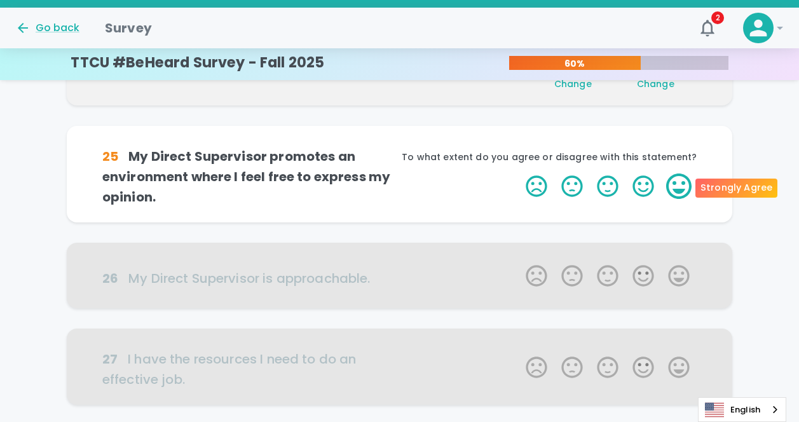
click at [671, 185] on label "5 Stars" at bounding box center [679, 185] width 36 height 25
click at [519, 173] on input "5 Stars" at bounding box center [518, 173] width 1 height 1
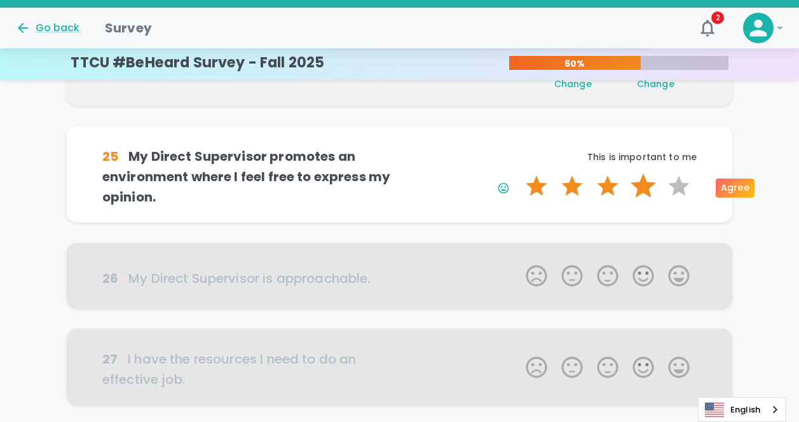
click at [634, 191] on label "4 Stars" at bounding box center [643, 185] width 36 height 25
click at [519, 173] on input "4 Stars" at bounding box center [518, 173] width 1 height 1
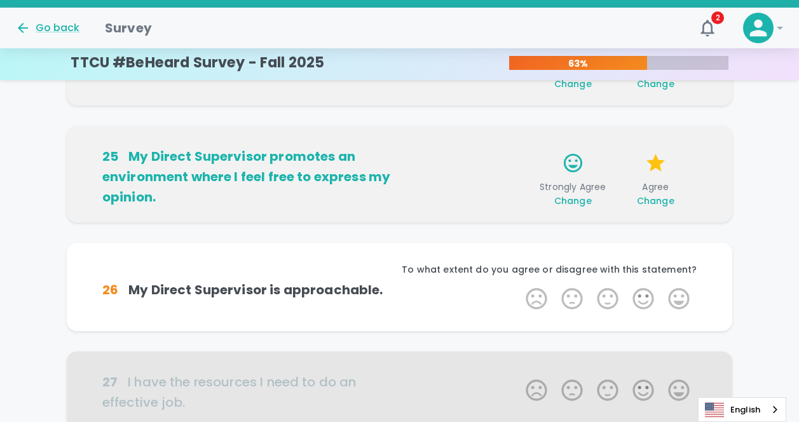
scroll to position [559, 0]
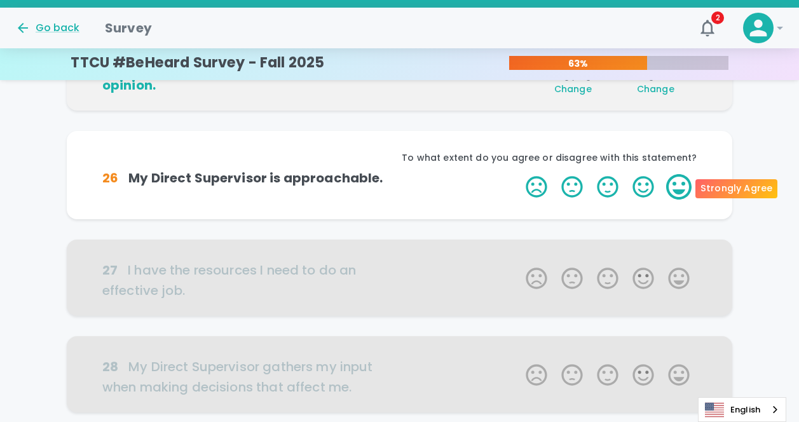
click at [675, 186] on label "5 Stars" at bounding box center [679, 186] width 36 height 25
click at [519, 174] on input "5 Stars" at bounding box center [518, 173] width 1 height 1
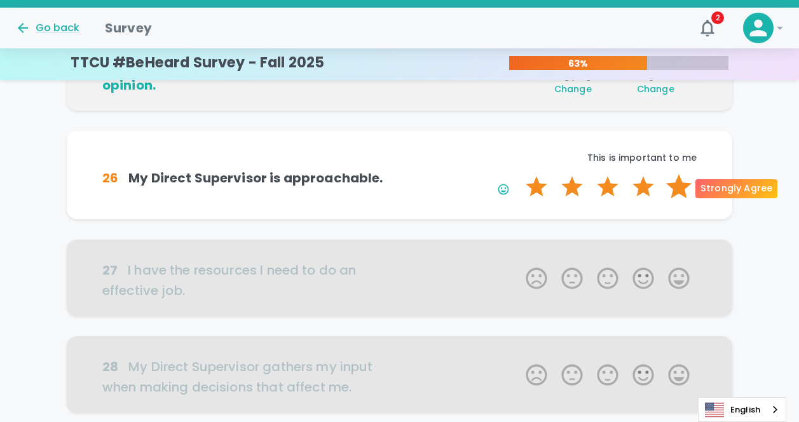
click at [669, 187] on label "5 Stars" at bounding box center [679, 186] width 36 height 25
click at [519, 174] on input "5 Stars" at bounding box center [518, 173] width 1 height 1
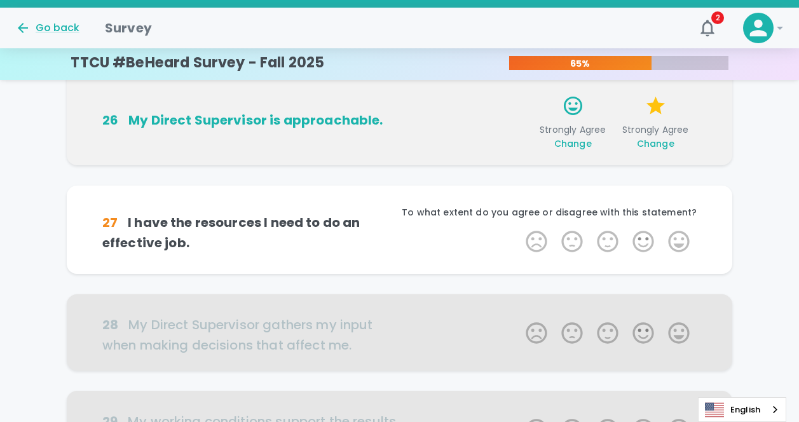
scroll to position [671, 0]
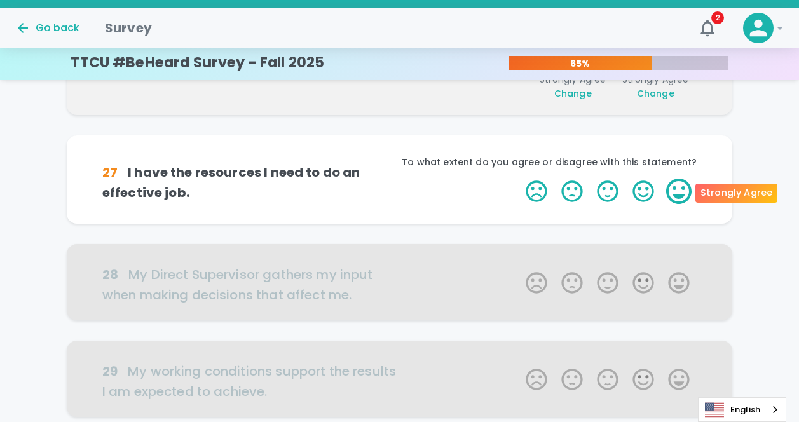
click at [683, 194] on label "5 Stars" at bounding box center [679, 191] width 36 height 25
click at [519, 179] on input "5 Stars" at bounding box center [518, 178] width 1 height 1
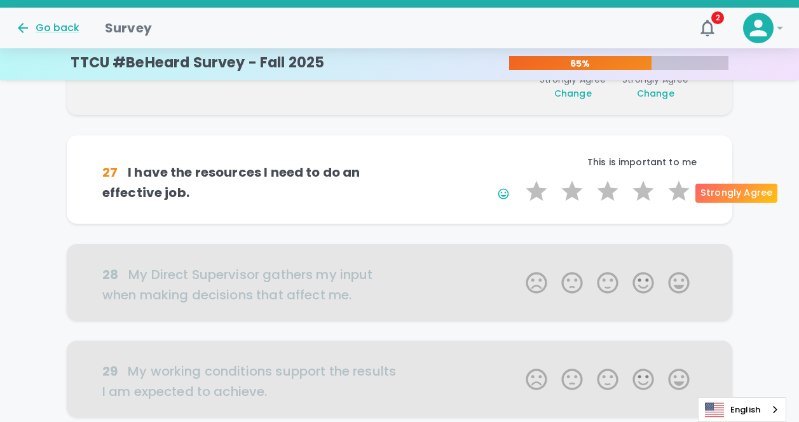
click at [683, 194] on label "5 Stars" at bounding box center [679, 191] width 36 height 25
click at [519, 179] on input "5 Stars" at bounding box center [518, 178] width 1 height 1
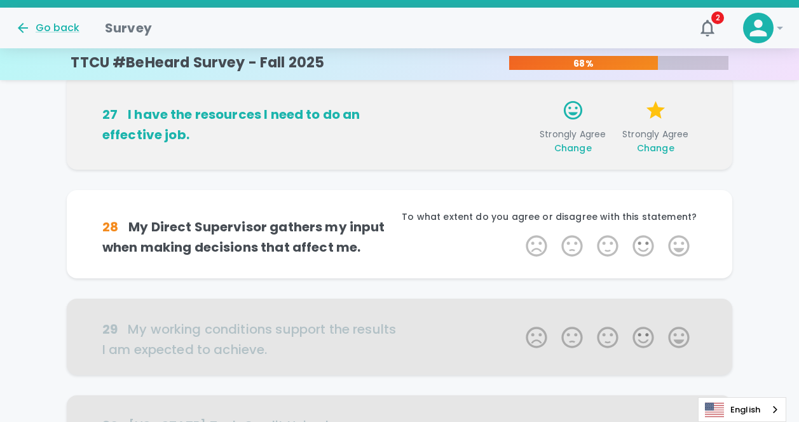
scroll to position [783, 0]
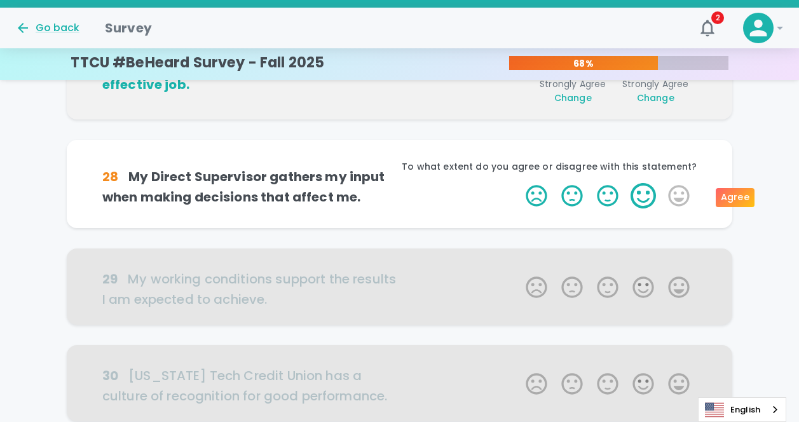
click at [641, 198] on label "4 Stars" at bounding box center [643, 195] width 36 height 25
click at [519, 183] on input "4 Stars" at bounding box center [518, 182] width 1 height 1
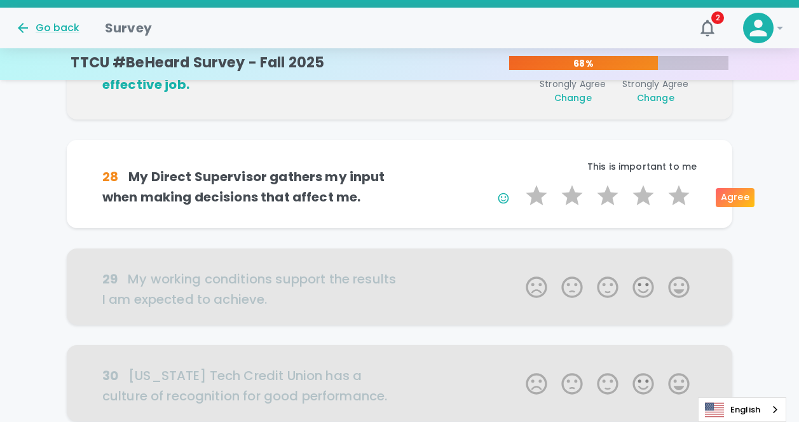
click at [641, 198] on label "4 Stars" at bounding box center [643, 195] width 36 height 25
click at [519, 183] on input "4 Stars" at bounding box center [518, 182] width 1 height 1
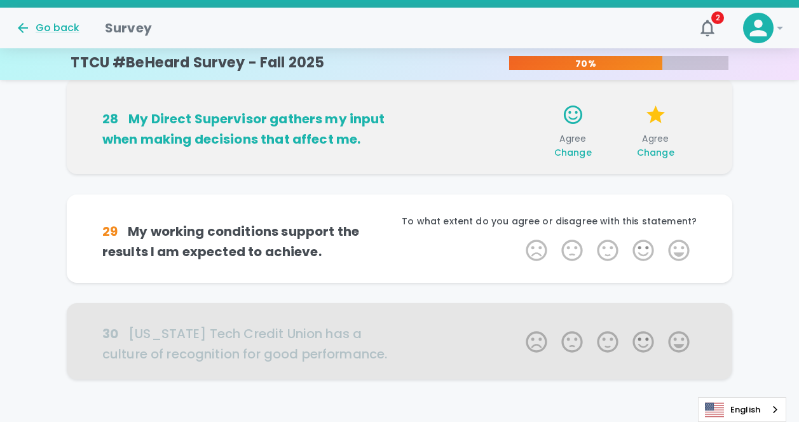
scroll to position [895, 0]
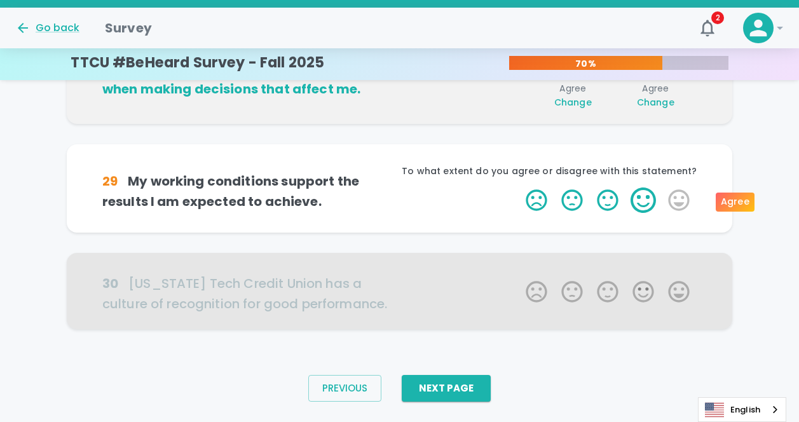
click at [639, 203] on label "4 Stars" at bounding box center [643, 199] width 36 height 25
click at [519, 187] on input "4 Stars" at bounding box center [518, 187] width 1 height 1
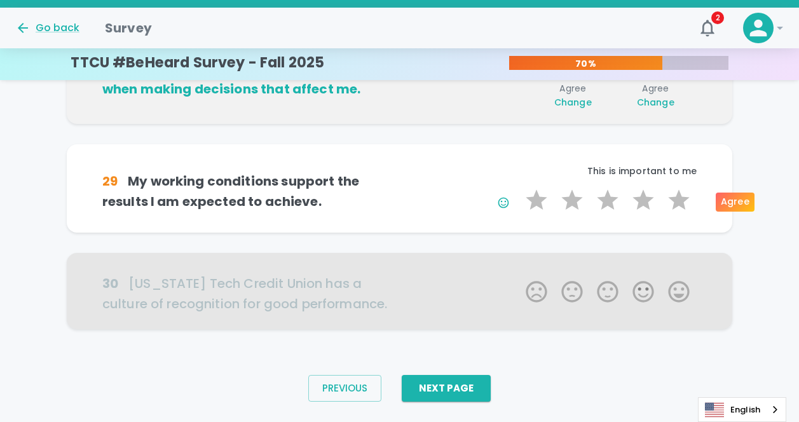
click at [639, 203] on label "4 Stars" at bounding box center [643, 199] width 36 height 25
click at [519, 187] on input "4 Stars" at bounding box center [518, 187] width 1 height 1
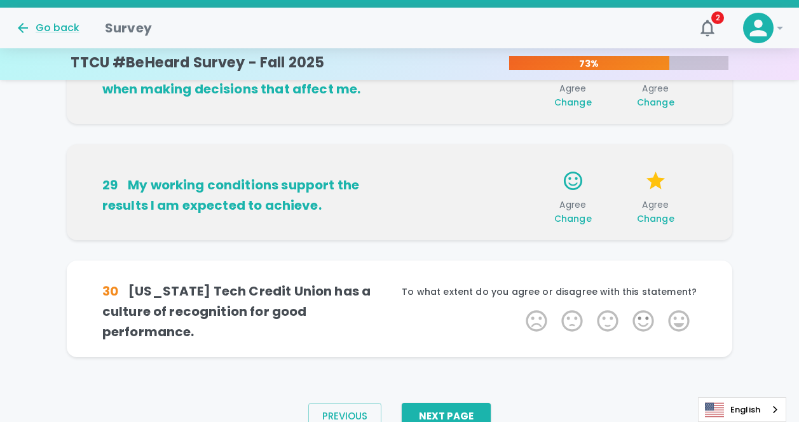
scroll to position [925, 0]
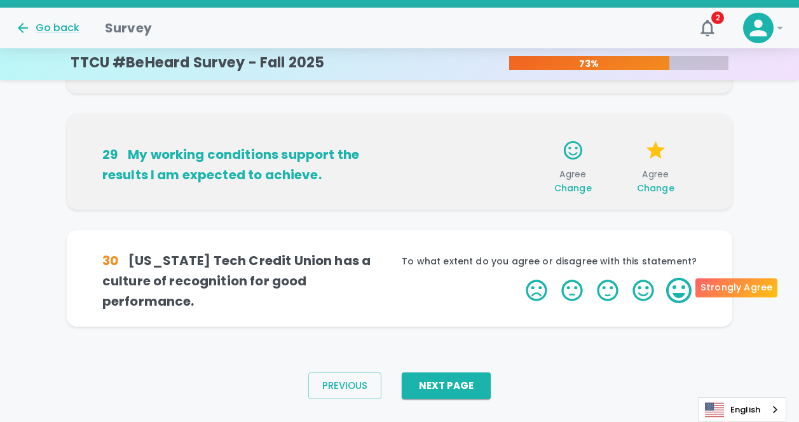
click at [679, 285] on label "5 Stars" at bounding box center [679, 290] width 36 height 25
click at [519, 278] on input "5 Stars" at bounding box center [518, 277] width 1 height 1
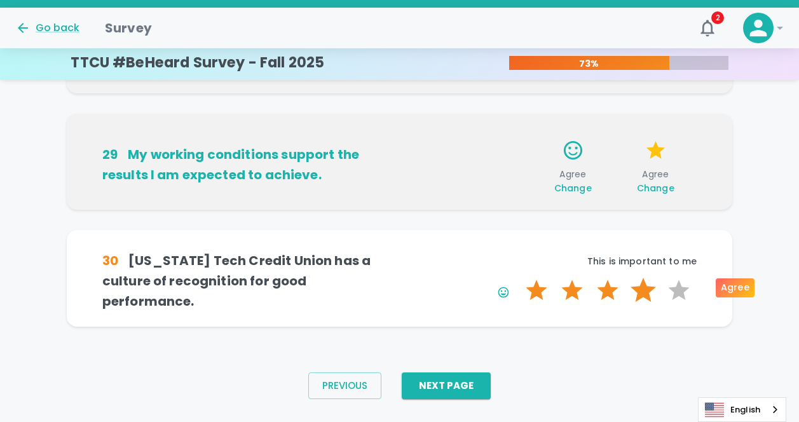
click at [648, 286] on label "4 Stars" at bounding box center [643, 290] width 36 height 25
click at [519, 278] on input "4 Stars" at bounding box center [518, 277] width 1 height 1
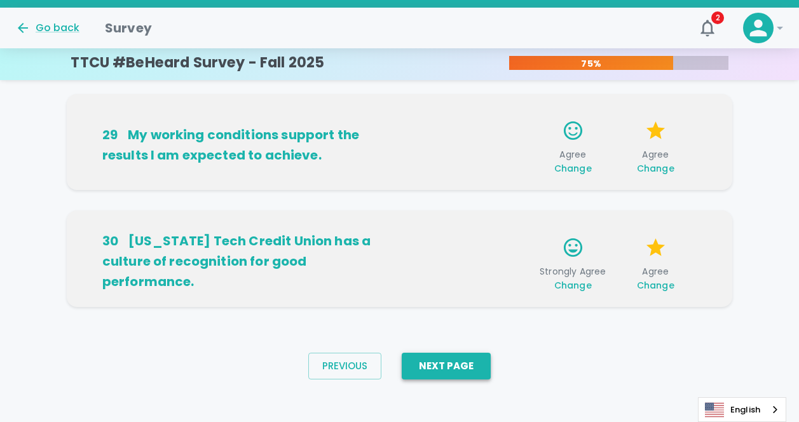
click at [471, 368] on button "Next Page" at bounding box center [446, 366] width 89 height 27
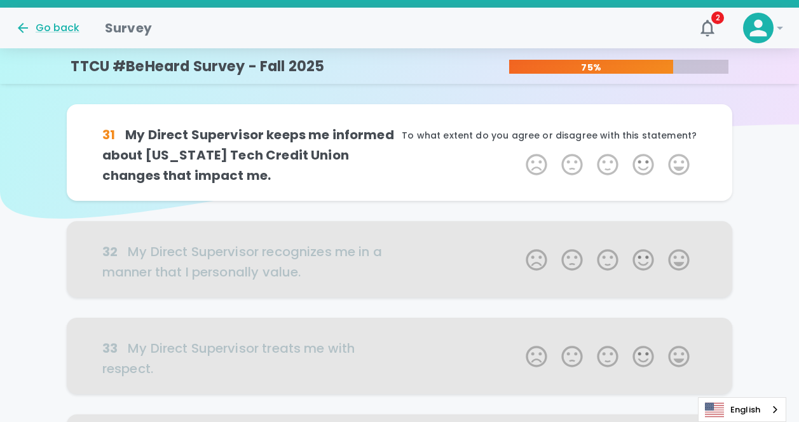
scroll to position [0, 0]
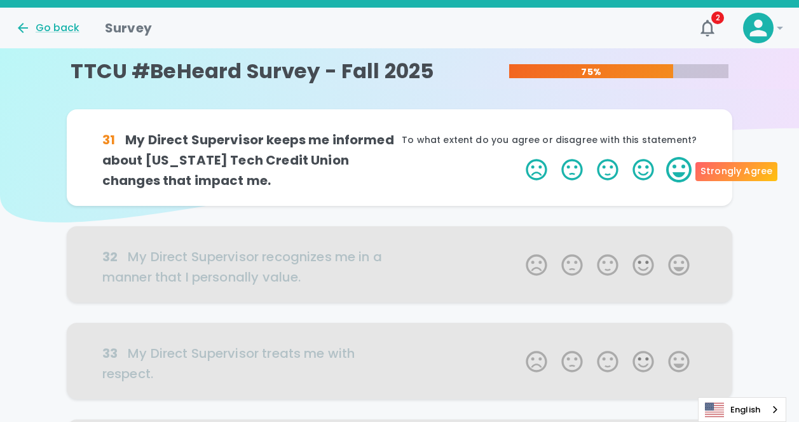
click at [686, 166] on label "5 Stars" at bounding box center [679, 169] width 36 height 25
click at [519, 157] on input "5 Stars" at bounding box center [518, 156] width 1 height 1
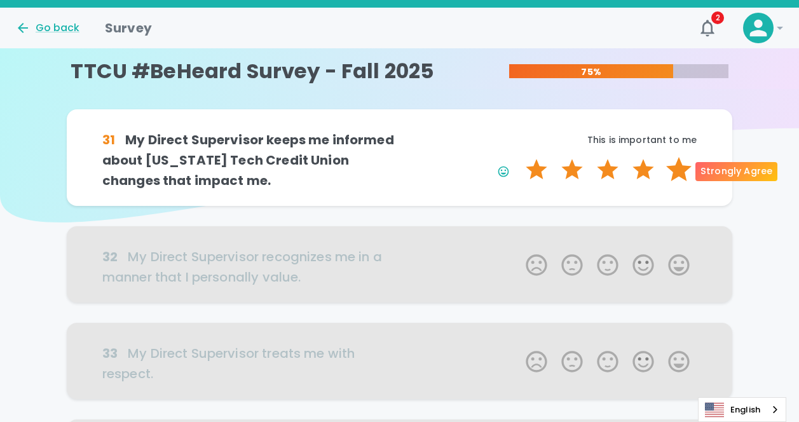
click at [682, 172] on label "5 Stars" at bounding box center [679, 169] width 36 height 25
click at [519, 157] on input "5 Stars" at bounding box center [518, 156] width 1 height 1
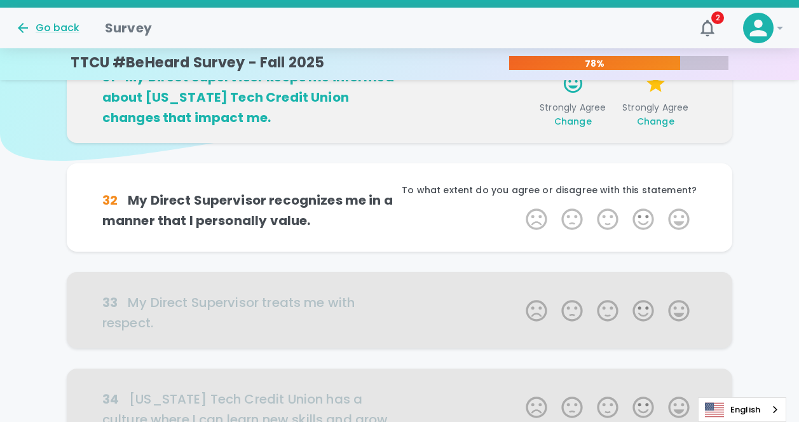
scroll to position [112, 0]
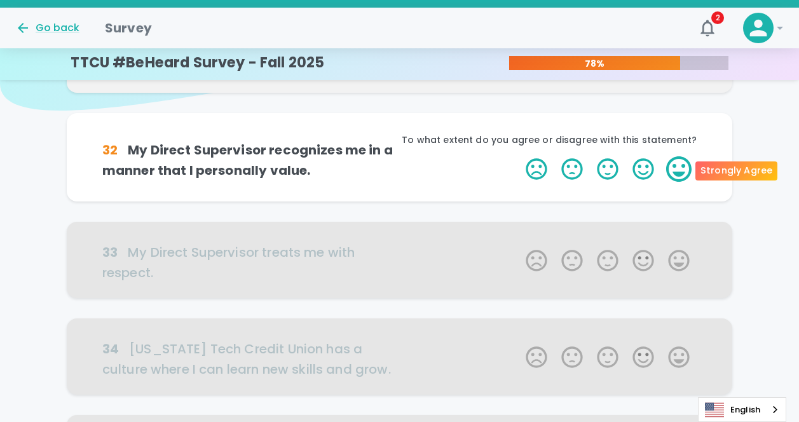
click at [680, 170] on label "5 Stars" at bounding box center [679, 168] width 36 height 25
click at [519, 156] on input "5 Stars" at bounding box center [518, 156] width 1 height 1
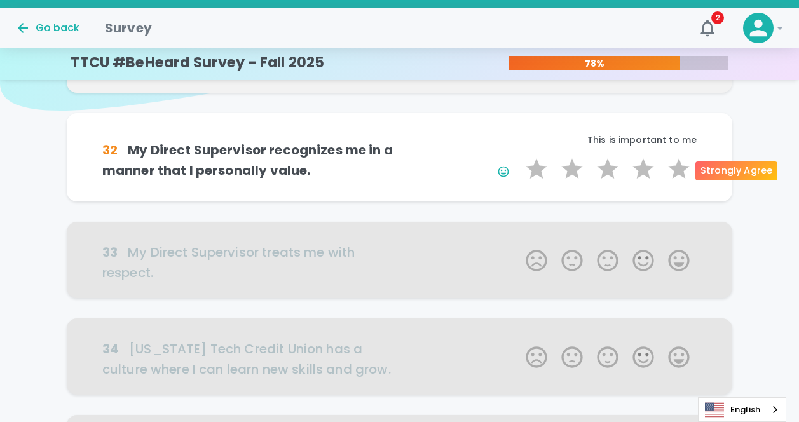
click at [680, 170] on label "5 Stars" at bounding box center [679, 168] width 36 height 25
click at [519, 156] on input "5 Stars" at bounding box center [518, 156] width 1 height 1
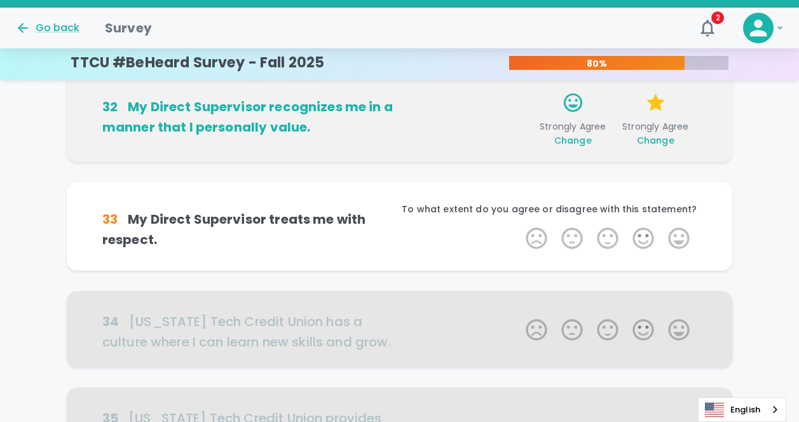
scroll to position [224, 0]
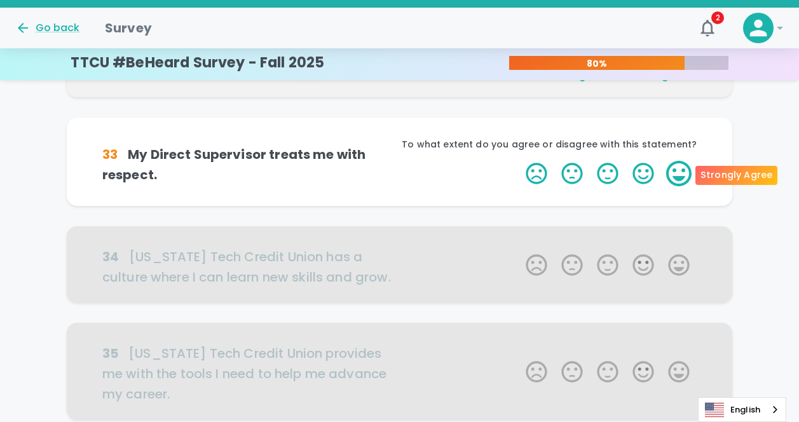
click at [670, 172] on label "5 Stars" at bounding box center [679, 173] width 36 height 25
click at [519, 161] on input "5 Stars" at bounding box center [518, 160] width 1 height 1
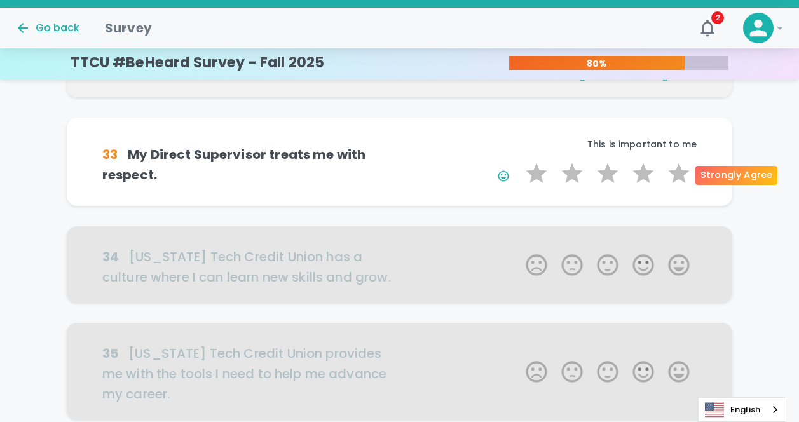
click at [670, 172] on label "5 Stars" at bounding box center [679, 173] width 36 height 25
click at [519, 161] on input "5 Stars" at bounding box center [518, 160] width 1 height 1
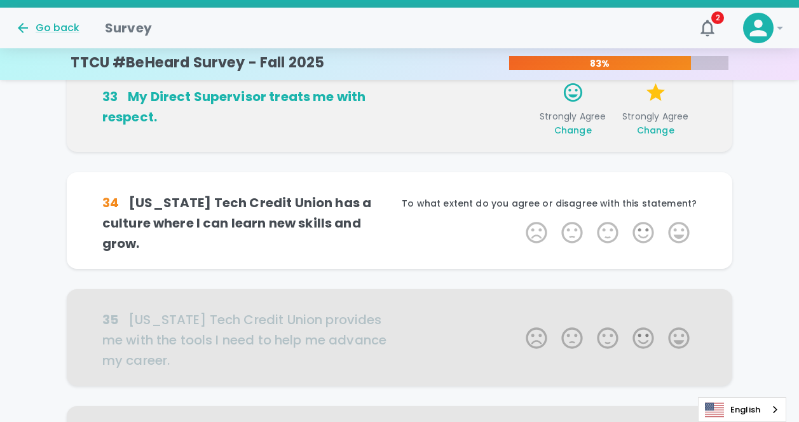
scroll to position [336, 0]
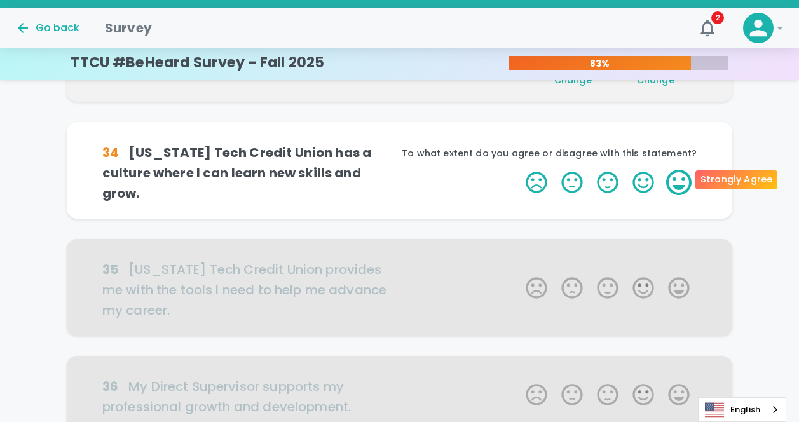
click at [673, 179] on label "5 Stars" at bounding box center [679, 182] width 36 height 25
click at [519, 170] on input "5 Stars" at bounding box center [518, 169] width 1 height 1
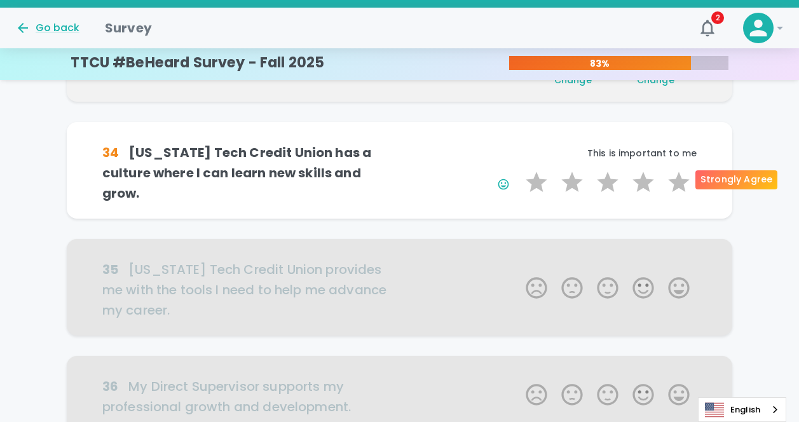
click at [673, 179] on label "5 Stars" at bounding box center [679, 182] width 36 height 25
click at [519, 170] on input "5 Stars" at bounding box center [518, 169] width 1 height 1
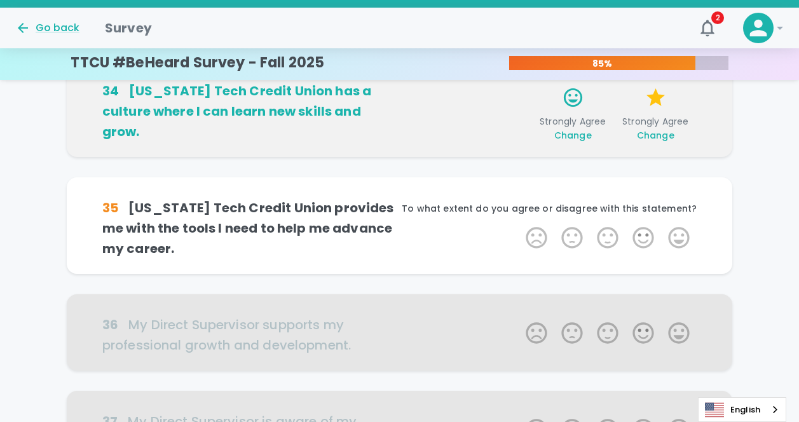
scroll to position [447, 0]
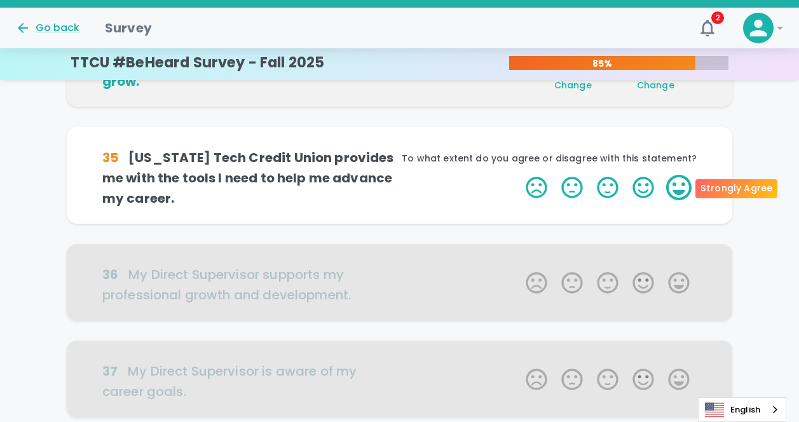
click at [681, 186] on label "5 Stars" at bounding box center [679, 187] width 36 height 25
click at [519, 175] on input "5 Stars" at bounding box center [518, 174] width 1 height 1
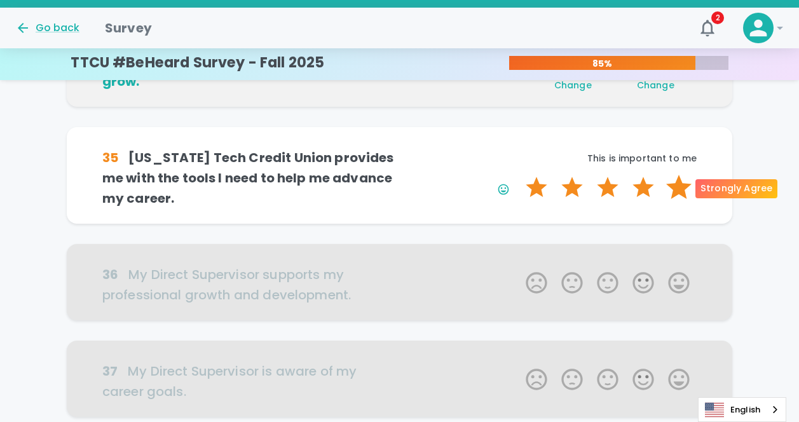
click at [681, 186] on label "5 Stars" at bounding box center [679, 187] width 36 height 25
click at [519, 175] on input "5 Stars" at bounding box center [518, 174] width 1 height 1
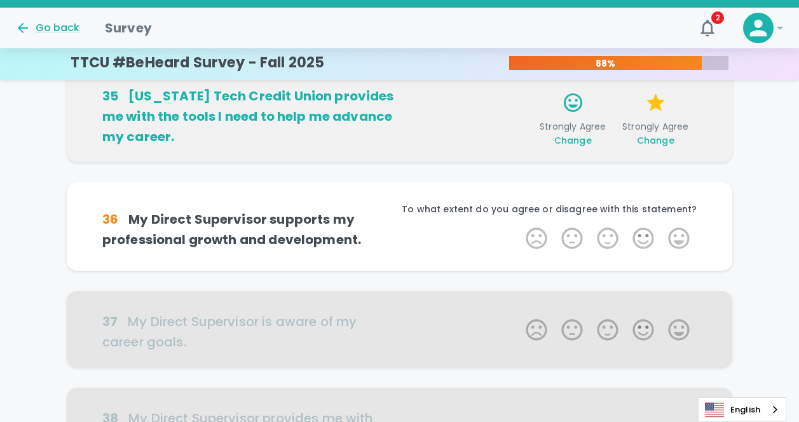
scroll to position [559, 0]
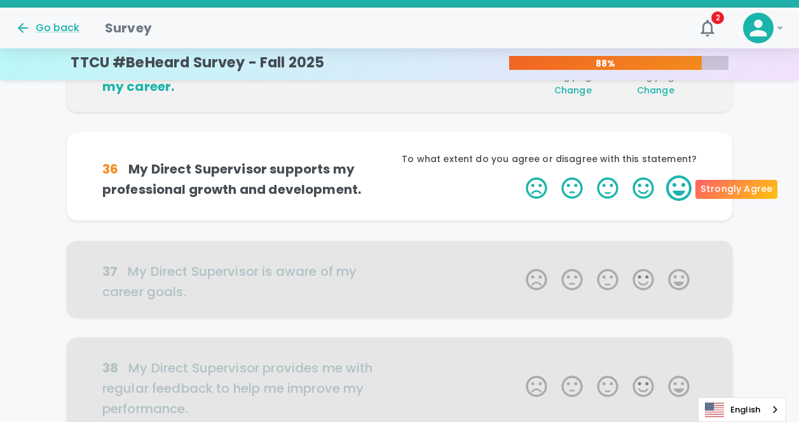
click at [681, 189] on label "5 Stars" at bounding box center [679, 187] width 36 height 25
click at [519, 175] on input "5 Stars" at bounding box center [518, 175] width 1 height 1
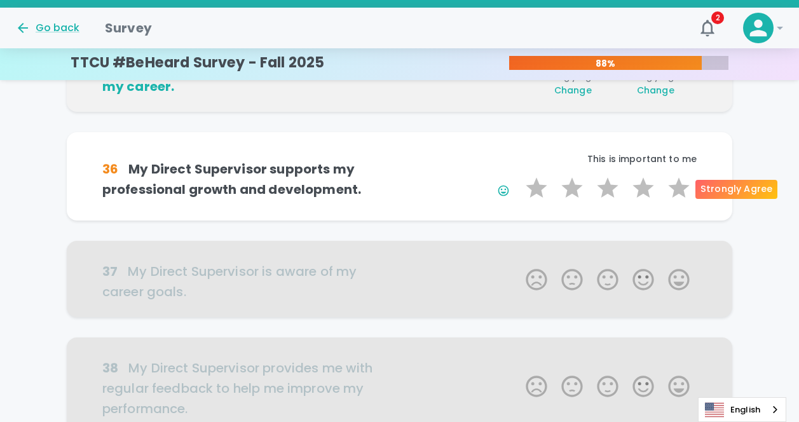
click at [681, 189] on label "5 Stars" at bounding box center [679, 187] width 36 height 25
click at [519, 175] on input "5 Stars" at bounding box center [518, 175] width 1 height 1
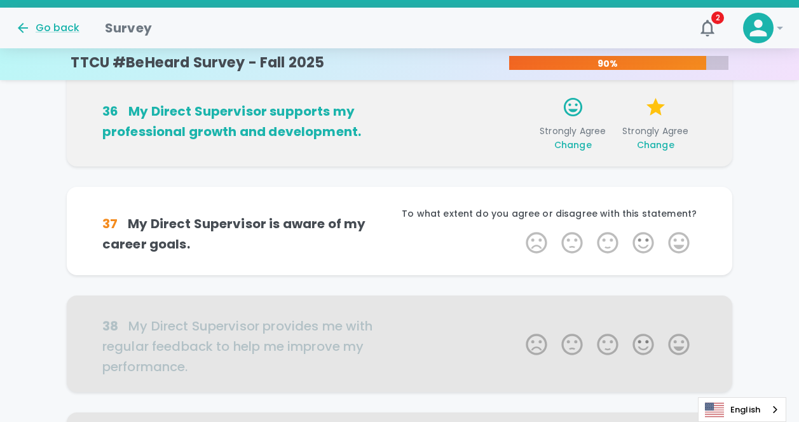
scroll to position [671, 0]
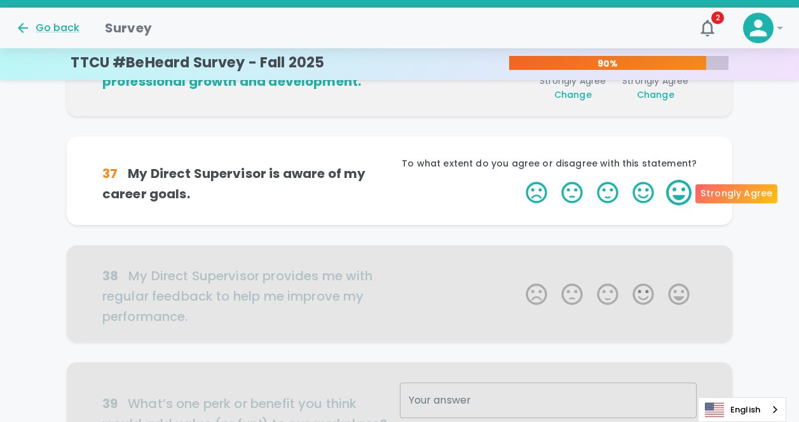
click at [676, 194] on label "5 Stars" at bounding box center [679, 192] width 36 height 25
click at [519, 180] on input "5 Stars" at bounding box center [518, 179] width 1 height 1
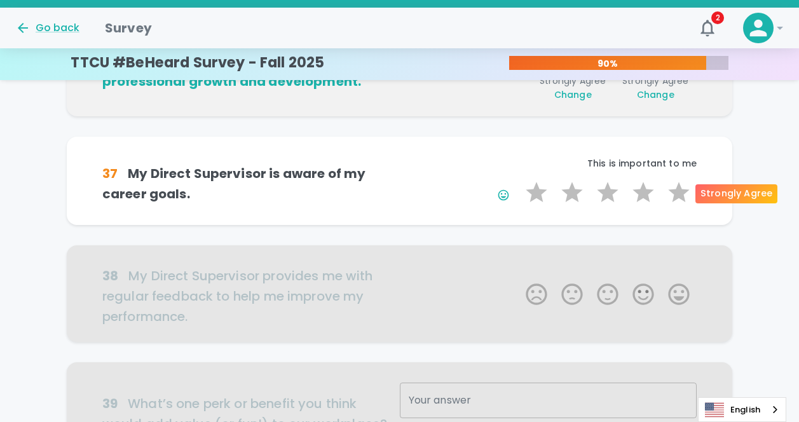
click at [676, 194] on label "5 Stars" at bounding box center [679, 192] width 36 height 25
click at [519, 180] on input "5 Stars" at bounding box center [518, 179] width 1 height 1
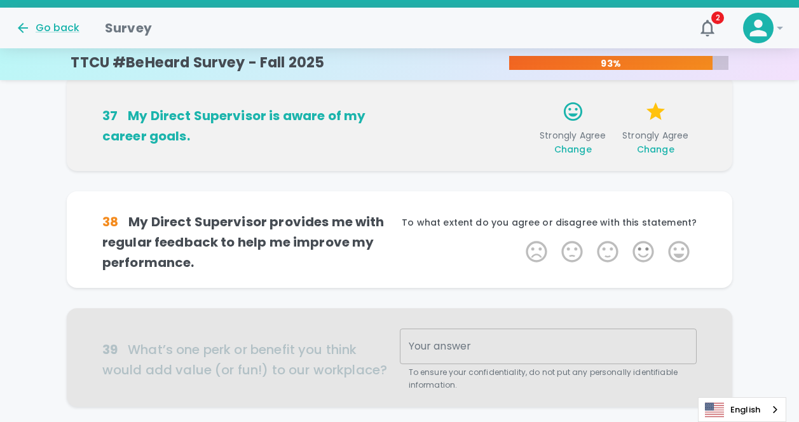
scroll to position [783, 0]
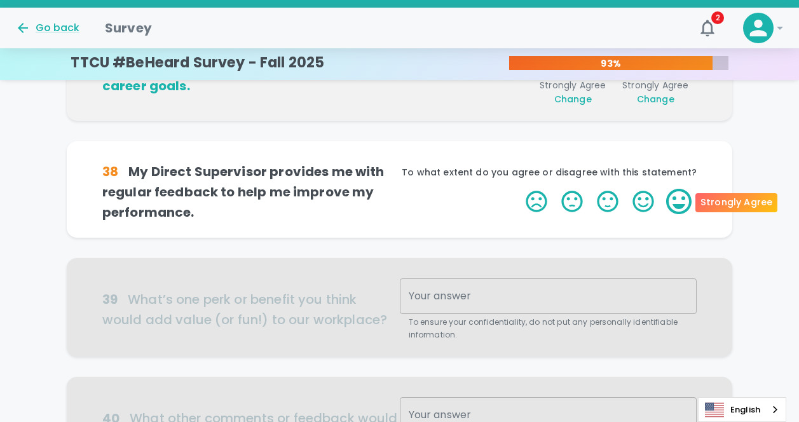
click at [676, 199] on label "5 Stars" at bounding box center [679, 201] width 36 height 25
click at [519, 189] on input "5 Stars" at bounding box center [518, 188] width 1 height 1
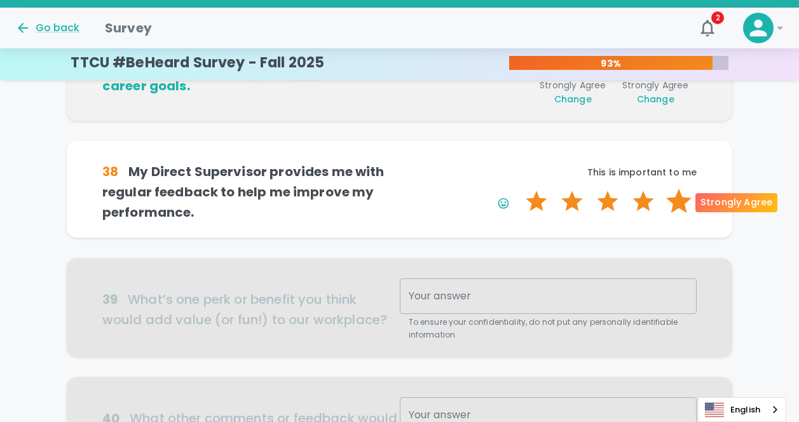
click at [676, 199] on label "5 Stars" at bounding box center [679, 201] width 36 height 25
click at [519, 189] on input "5 Stars" at bounding box center [518, 188] width 1 height 1
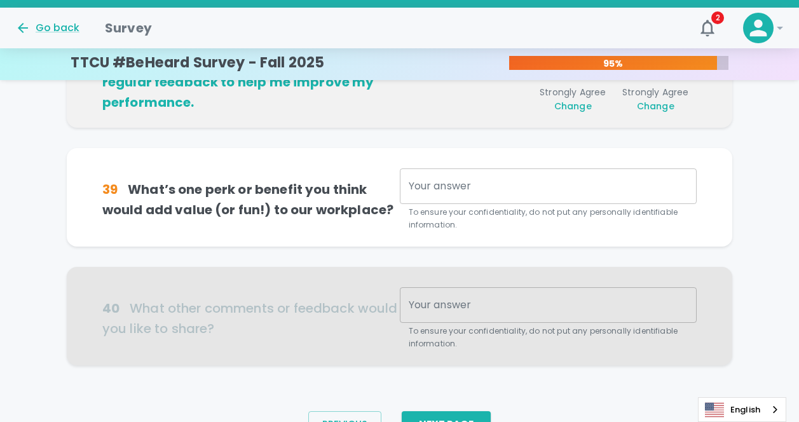
scroll to position [895, 0]
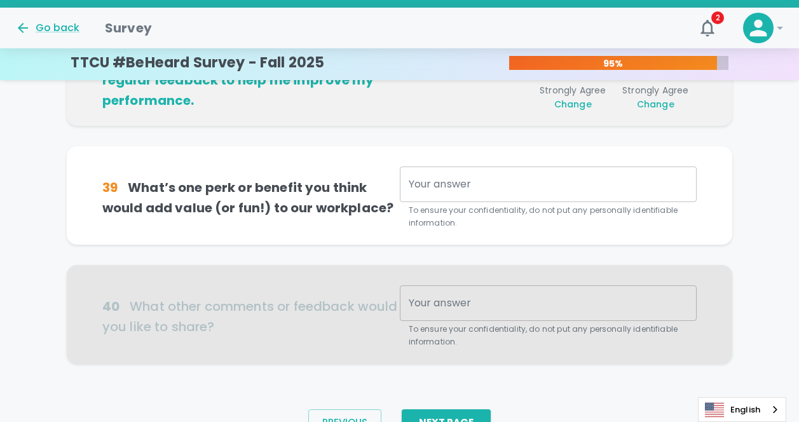
click at [458, 190] on textarea "Your answer" at bounding box center [549, 184] width 280 height 15
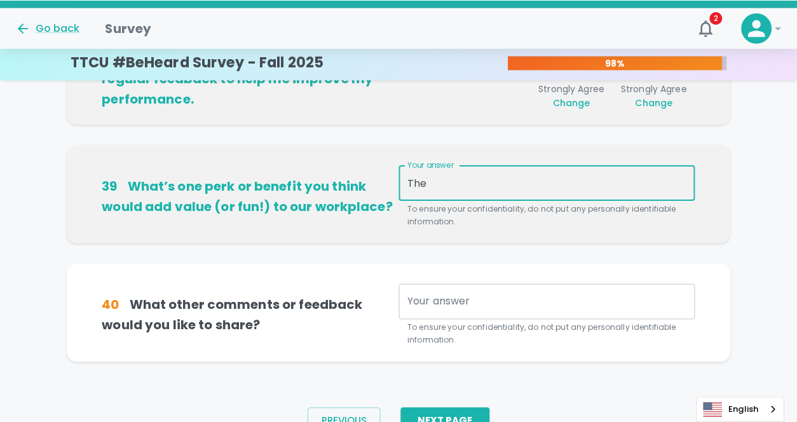
scroll to position [958, 0]
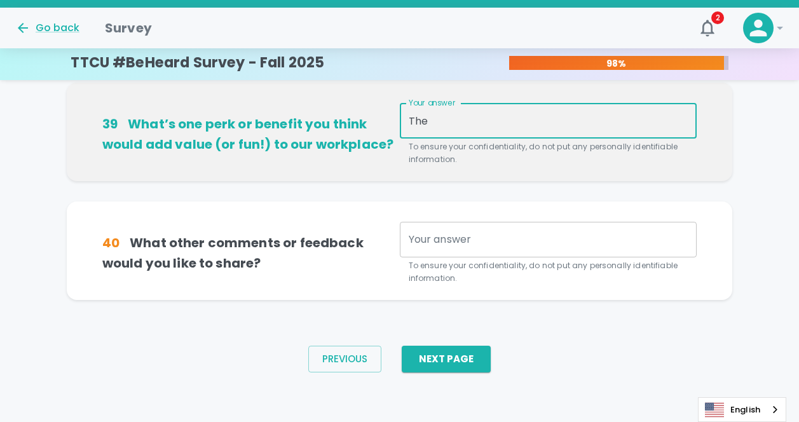
drag, startPoint x: 441, startPoint y: 126, endPoint x: 391, endPoint y: 123, distance: 49.7
click at [391, 123] on div "39 What’s one perk or benefit you think would add value (or fun!) to our workpl…" at bounding box center [399, 134] width 595 height 63
type textarea "="
type textarea "M"
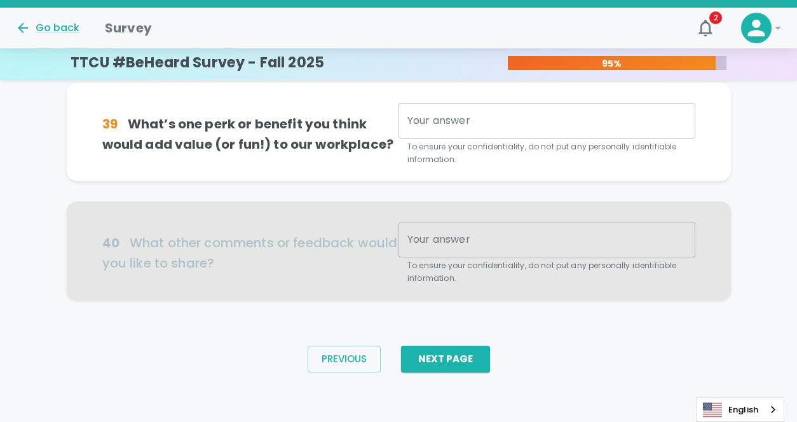
click at [483, 120] on textarea "Your answer" at bounding box center [546, 121] width 279 height 15
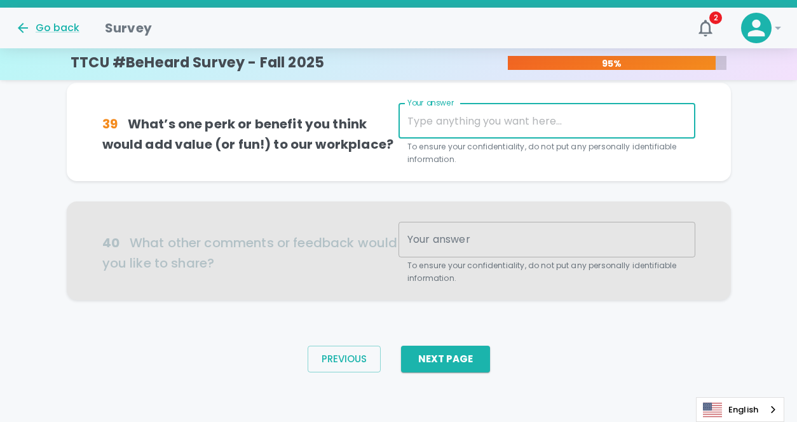
click at [448, 118] on textarea "Your answer" at bounding box center [546, 121] width 279 height 15
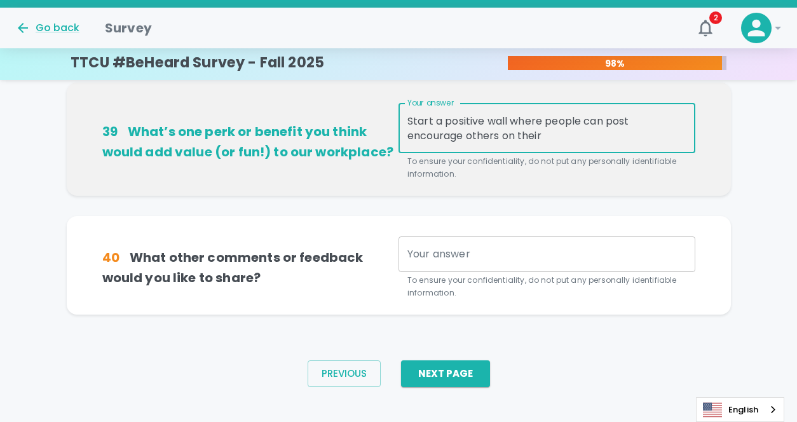
type textarea "Start a positive wall where people can post encourage others on their"
click at [434, 262] on div "x Your answer" at bounding box center [546, 254] width 297 height 36
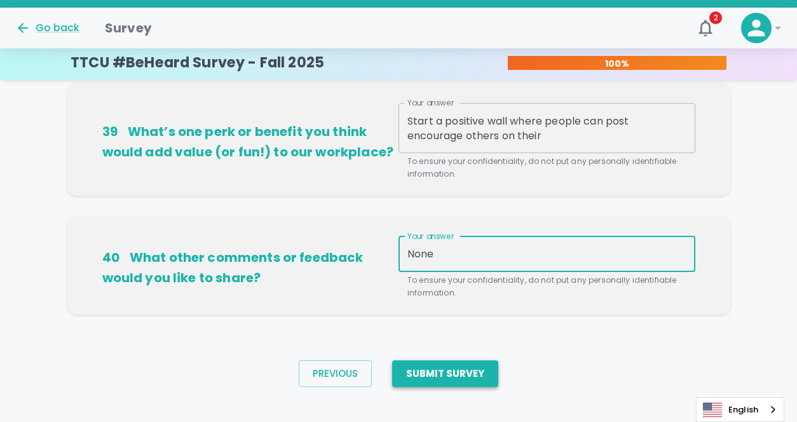
type textarea "None"
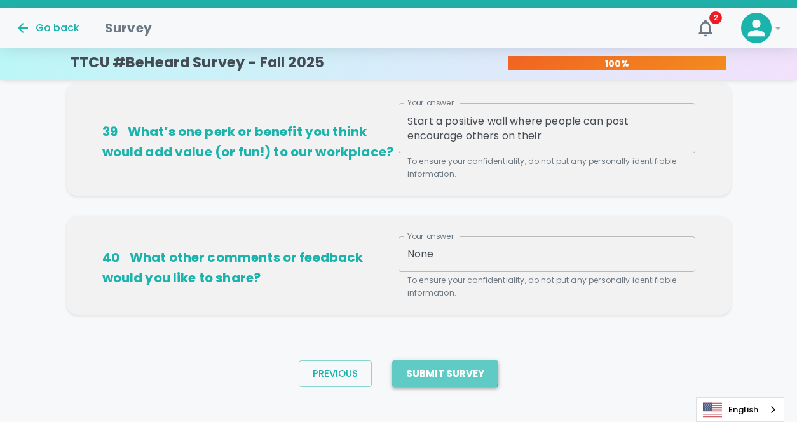
click at [414, 362] on button "Submit Survey" at bounding box center [445, 373] width 106 height 27
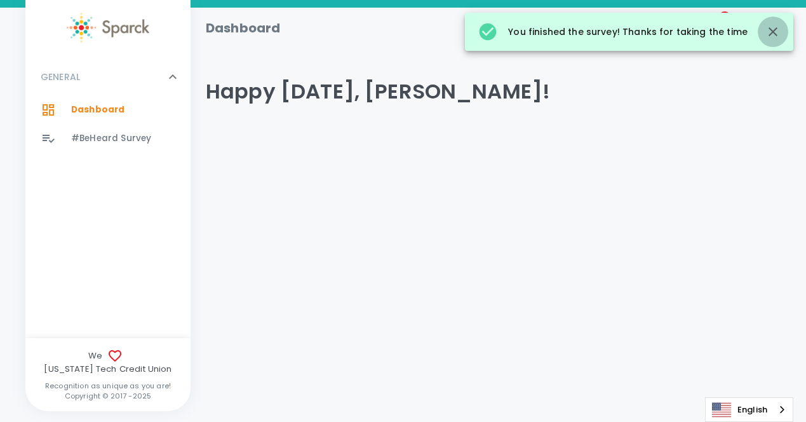
click at [774, 31] on icon "button" at bounding box center [773, 31] width 9 height 9
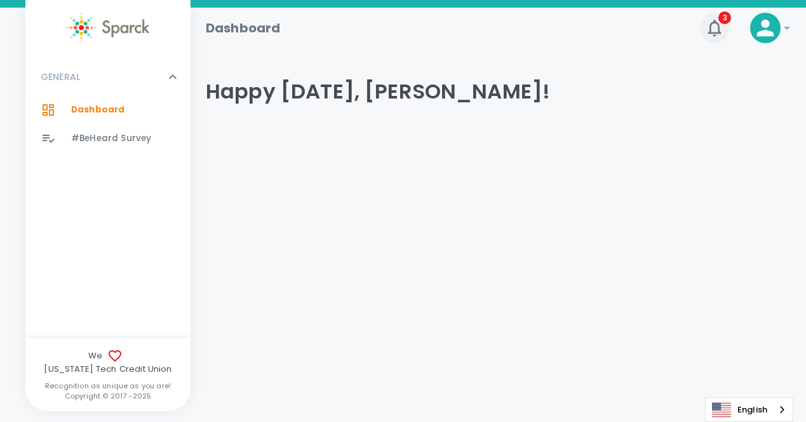
click at [722, 22] on span "3" at bounding box center [725, 17] width 13 height 13
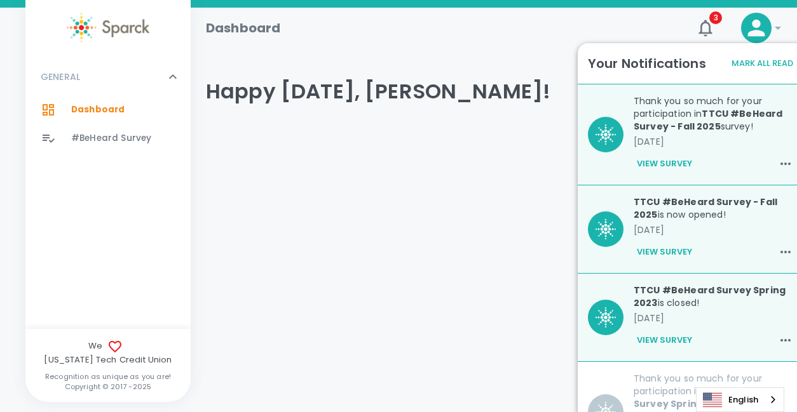
click at [749, 65] on button "Mark All Read" at bounding box center [762, 64] width 68 height 20
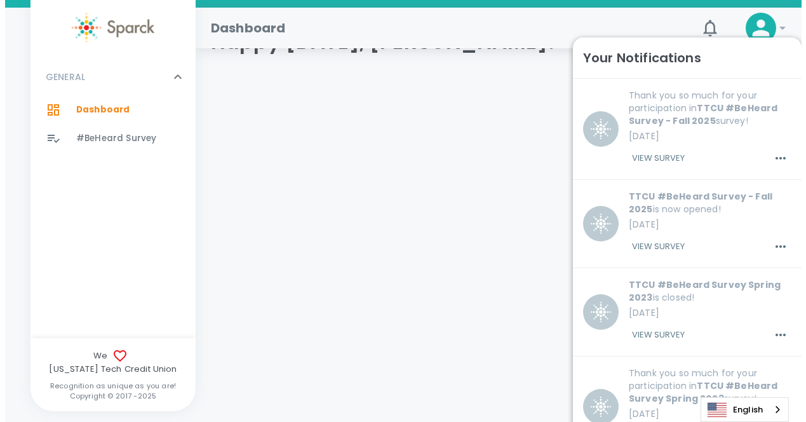
scroll to position [53, 0]
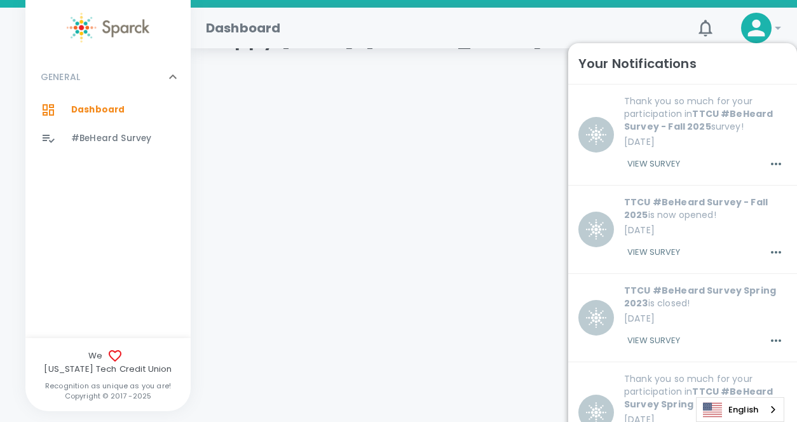
click at [762, 24] on icon at bounding box center [756, 27] width 25 height 25
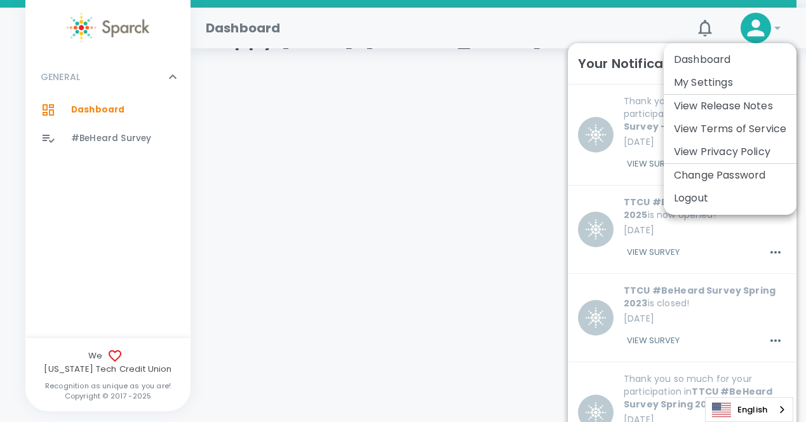
click at [689, 191] on li "Logout" at bounding box center [730, 198] width 133 height 23
